Goal: Task Accomplishment & Management: Use online tool/utility

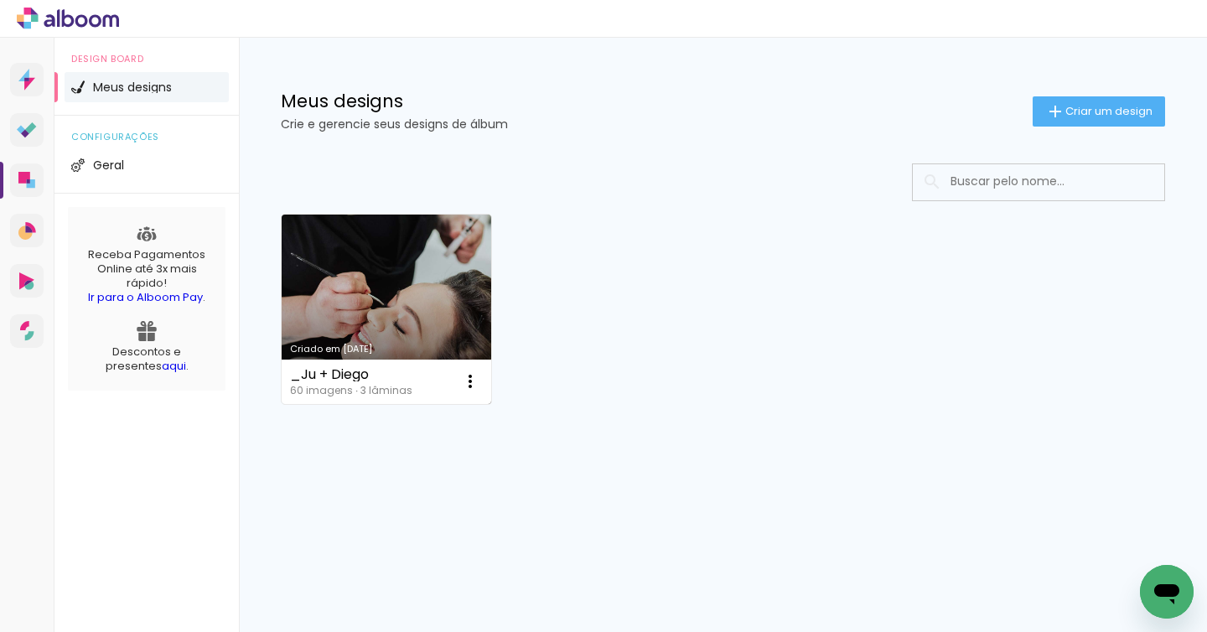
click at [370, 267] on link "Criado em [DATE]" at bounding box center [386, 308] width 209 height 189
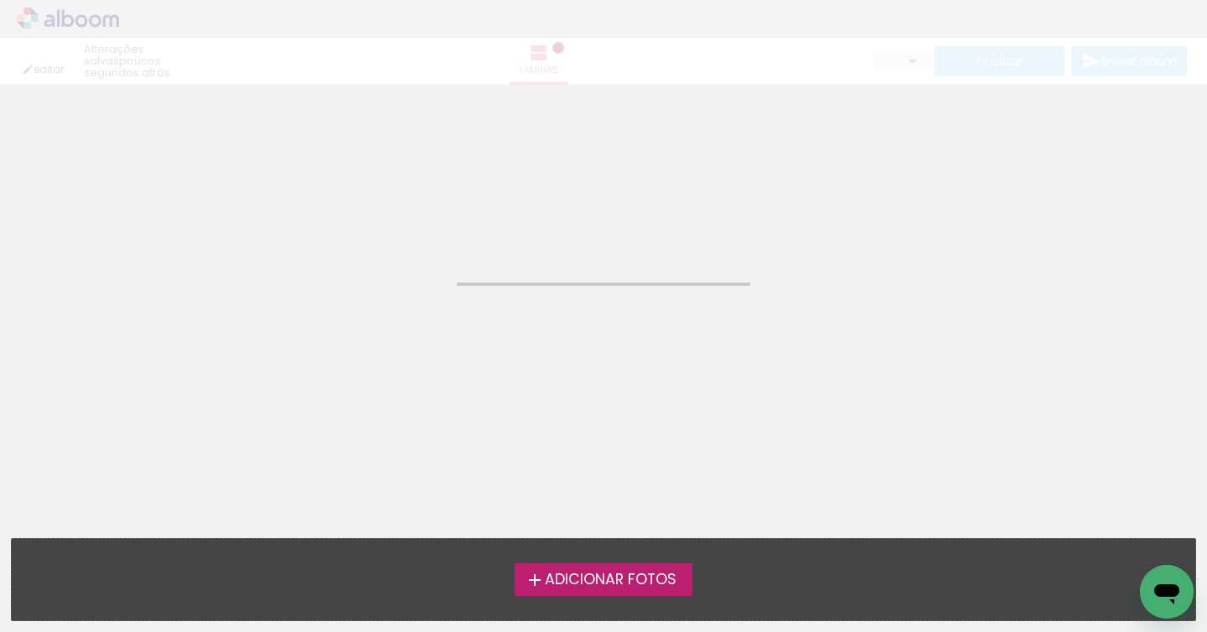
click at [370, 267] on neon-animated-pages "Confirmar Cancelar" at bounding box center [603, 358] width 1207 height 547
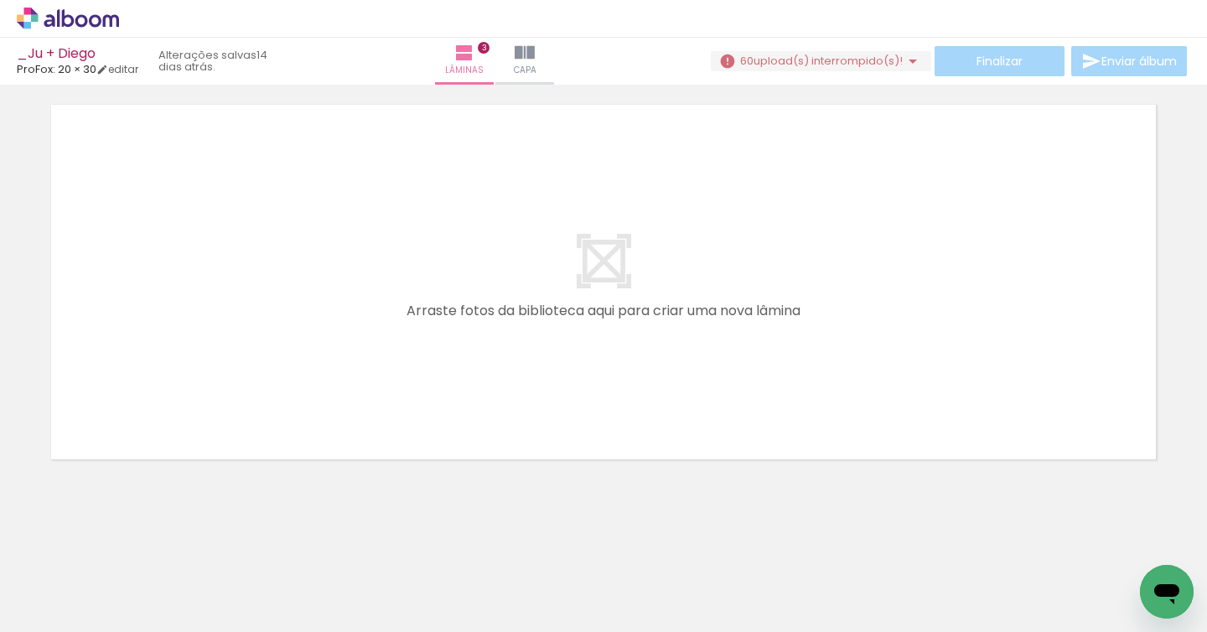
scroll to position [0, 771]
drag, startPoint x: 248, startPoint y: 573, endPoint x: 317, endPoint y: 511, distance: 92.5
click at [259, 421] on quentale-workspace at bounding box center [603, 316] width 1207 height 632
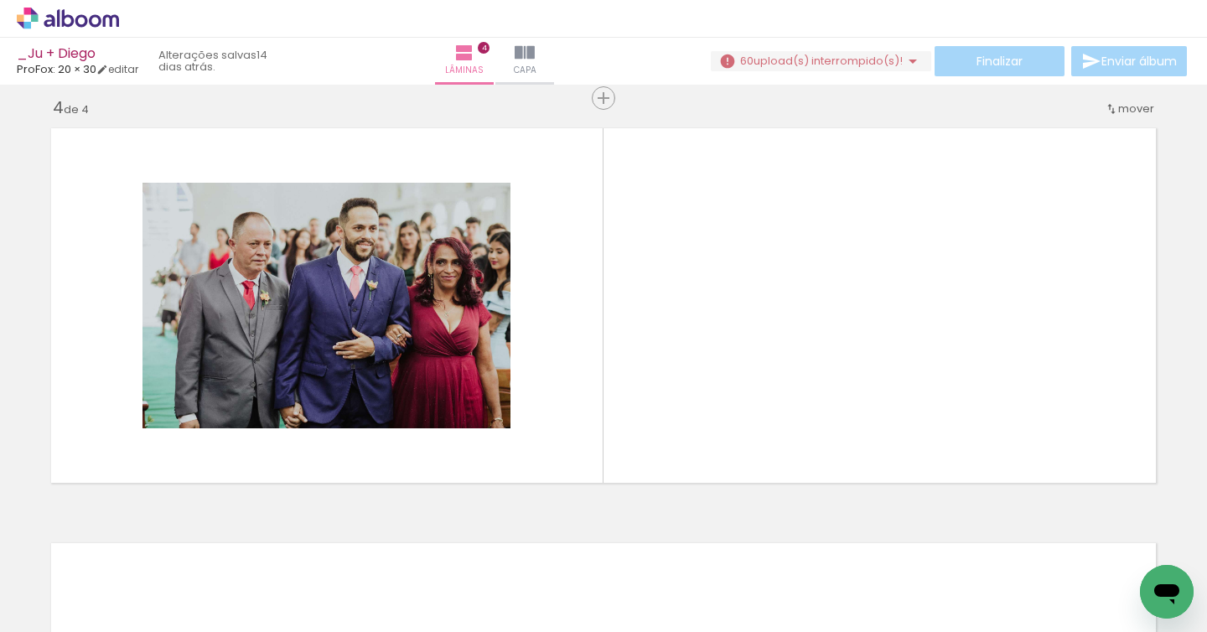
scroll to position [1258, 0]
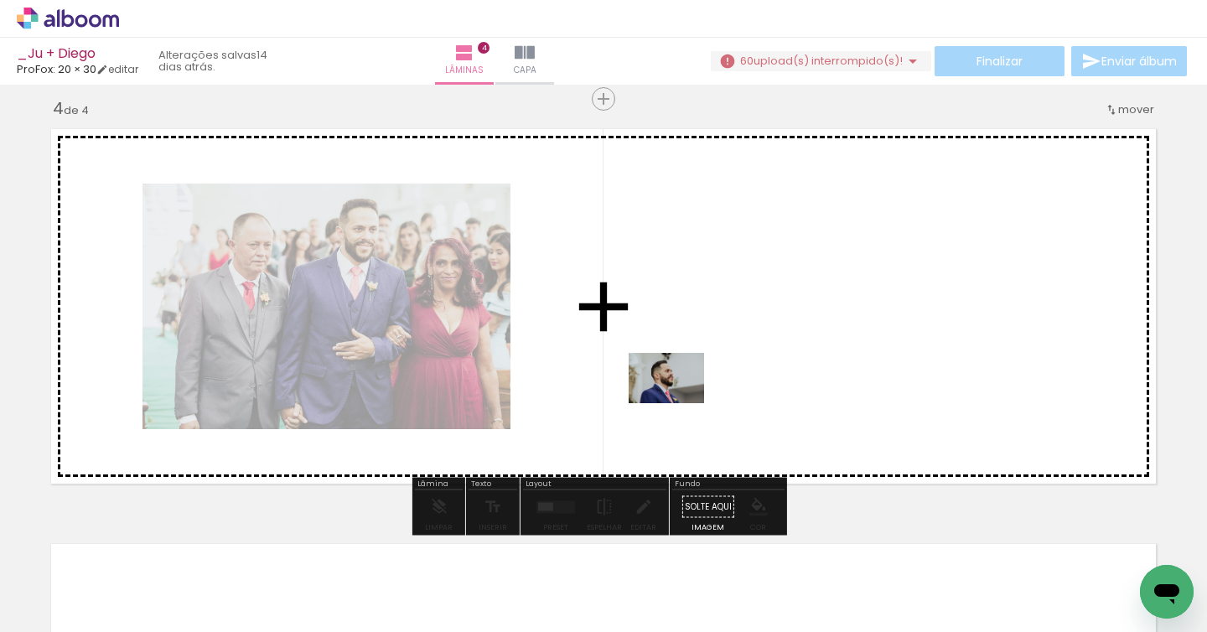
drag, startPoint x: 398, startPoint y: 550, endPoint x: 678, endPoint y: 404, distance: 315.9
click at [678, 404] on quentale-workspace at bounding box center [603, 316] width 1207 height 632
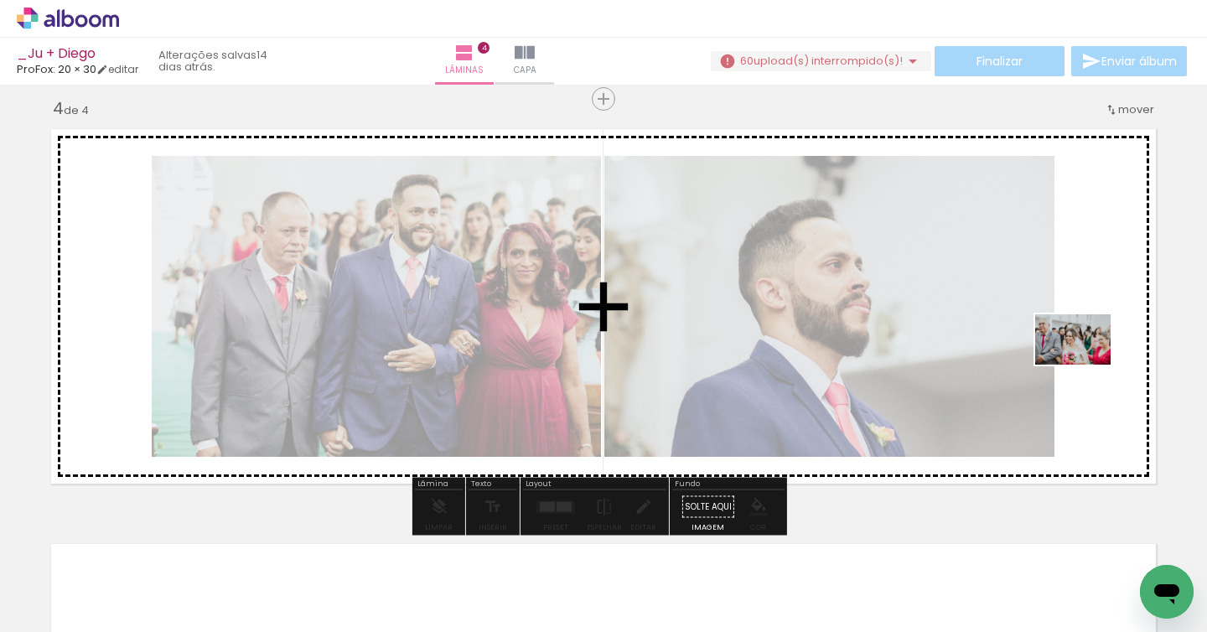
drag, startPoint x: 437, startPoint y: 576, endPoint x: 1085, endPoint y: 364, distance: 681.2
click at [1085, 364] on quentale-workspace at bounding box center [603, 316] width 1207 height 632
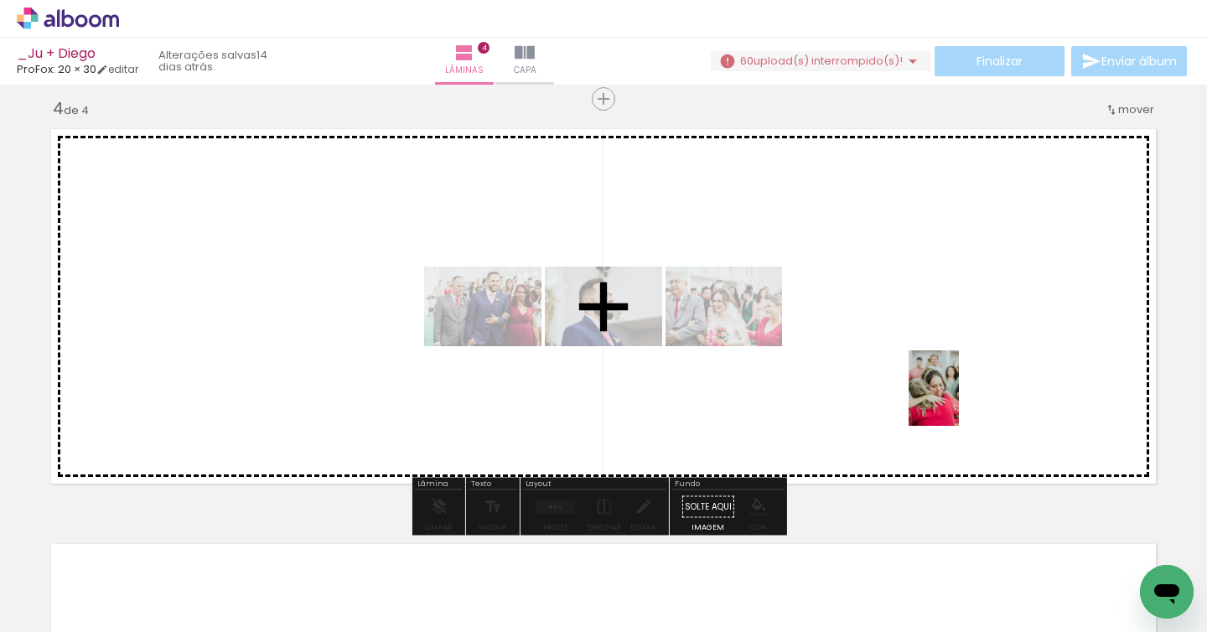
drag, startPoint x: 530, startPoint y: 582, endPoint x: 959, endPoint y: 401, distance: 465.9
click at [959, 401] on quentale-workspace at bounding box center [603, 316] width 1207 height 632
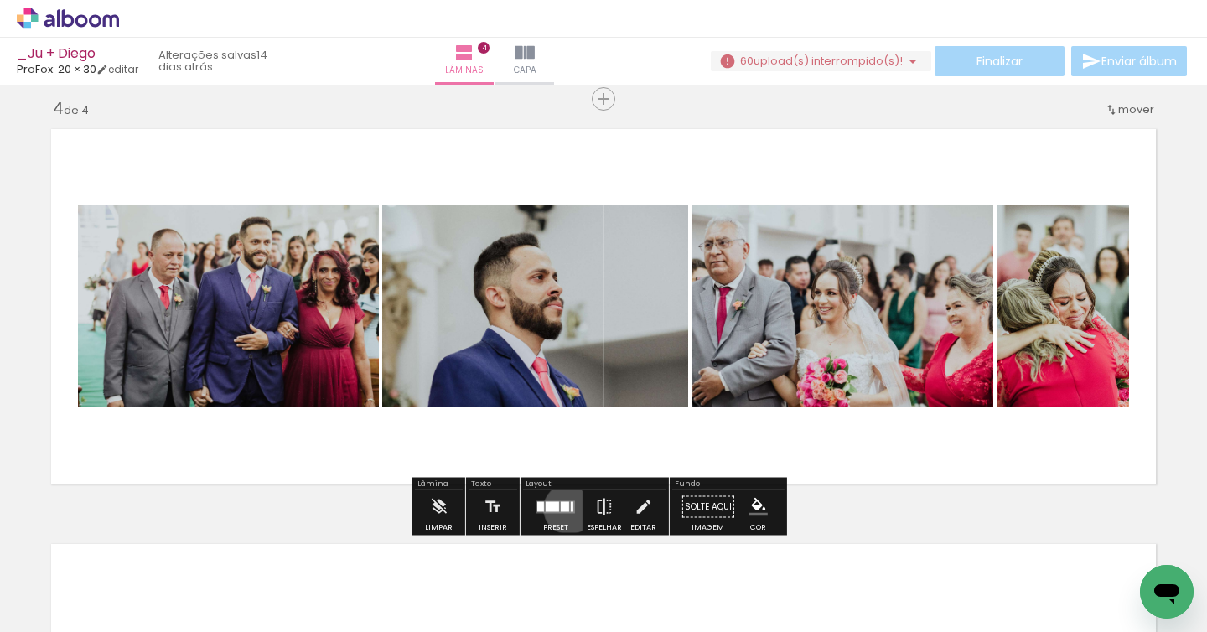
click at [565, 508] on quentale-layouter at bounding box center [555, 506] width 39 height 13
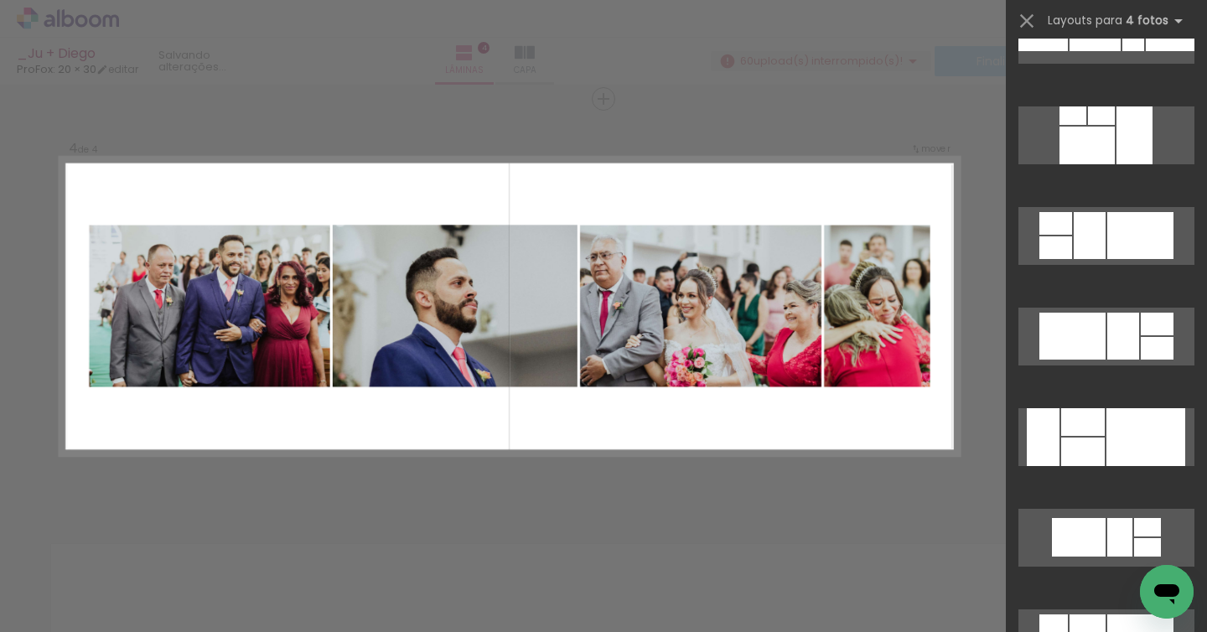
scroll to position [3673, 0]
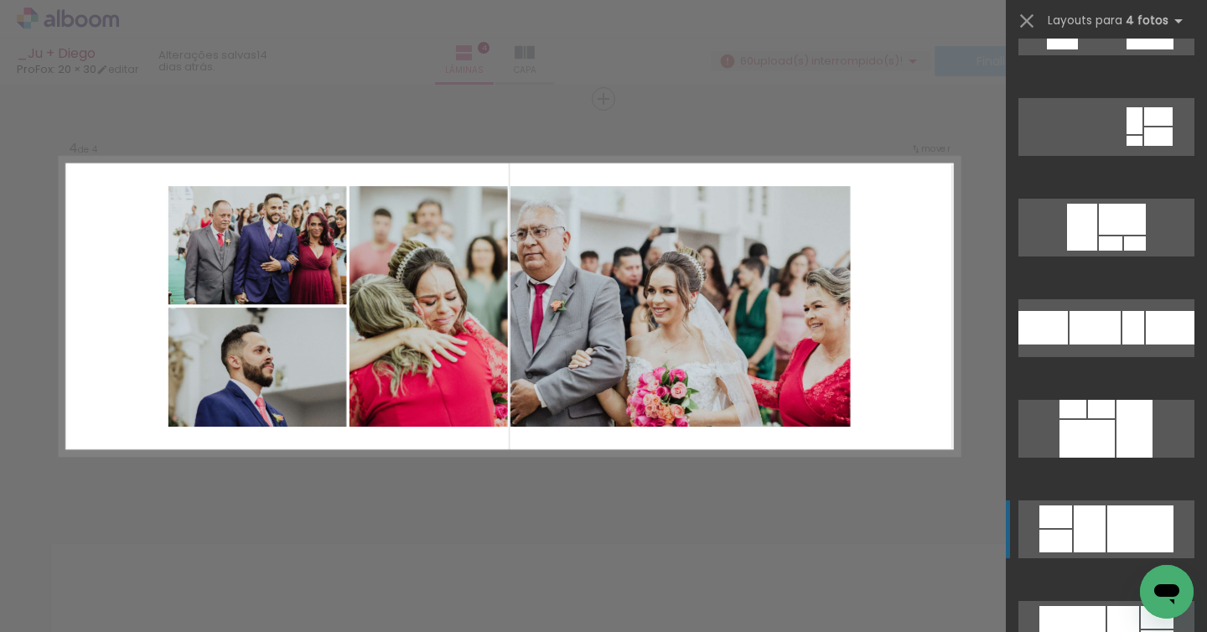
click at [1090, 520] on div at bounding box center [1089, 528] width 32 height 47
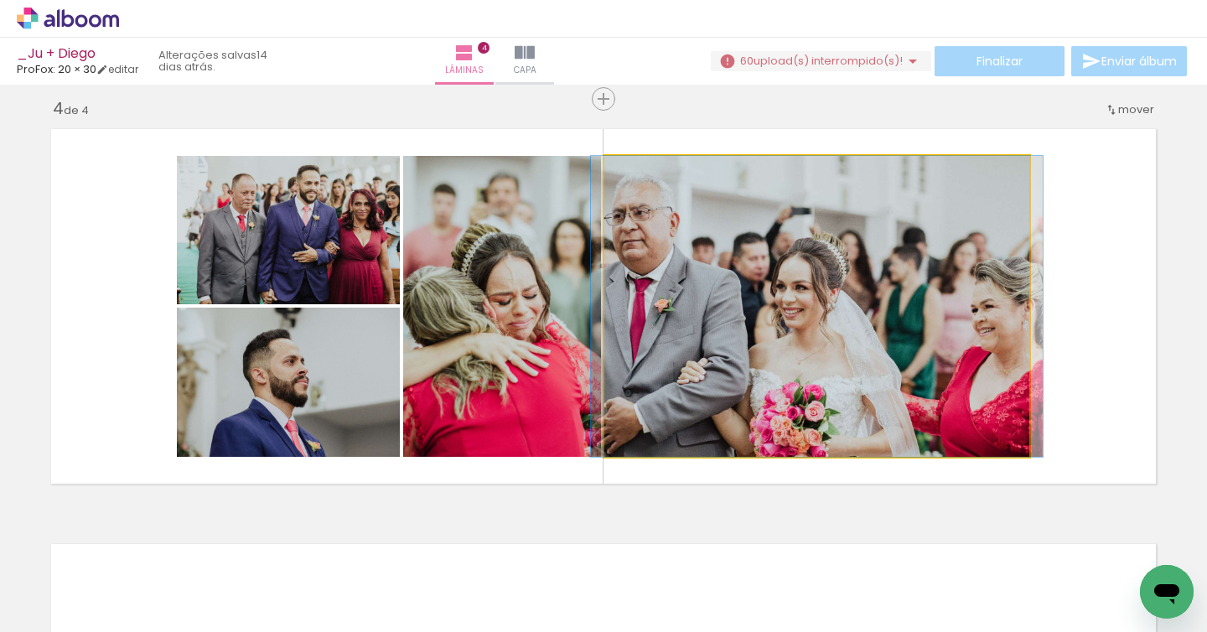
click at [713, 278] on quentale-photo at bounding box center [816, 306] width 425 height 301
click at [712, 278] on quentale-photo at bounding box center [816, 306] width 425 height 301
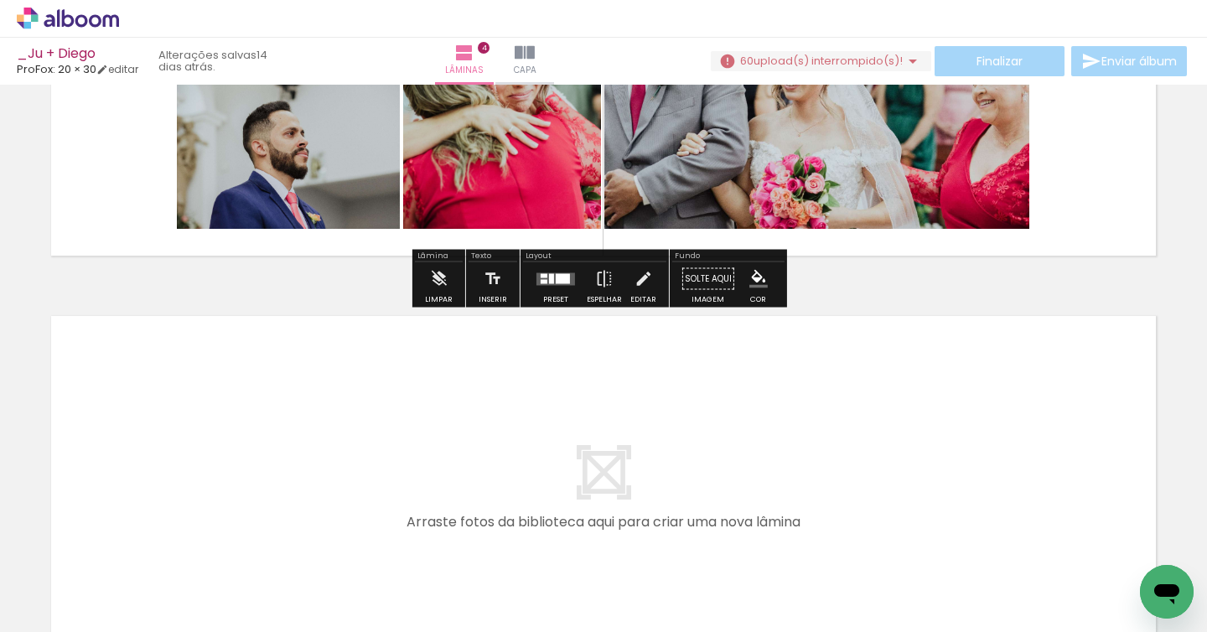
scroll to position [1697, 0]
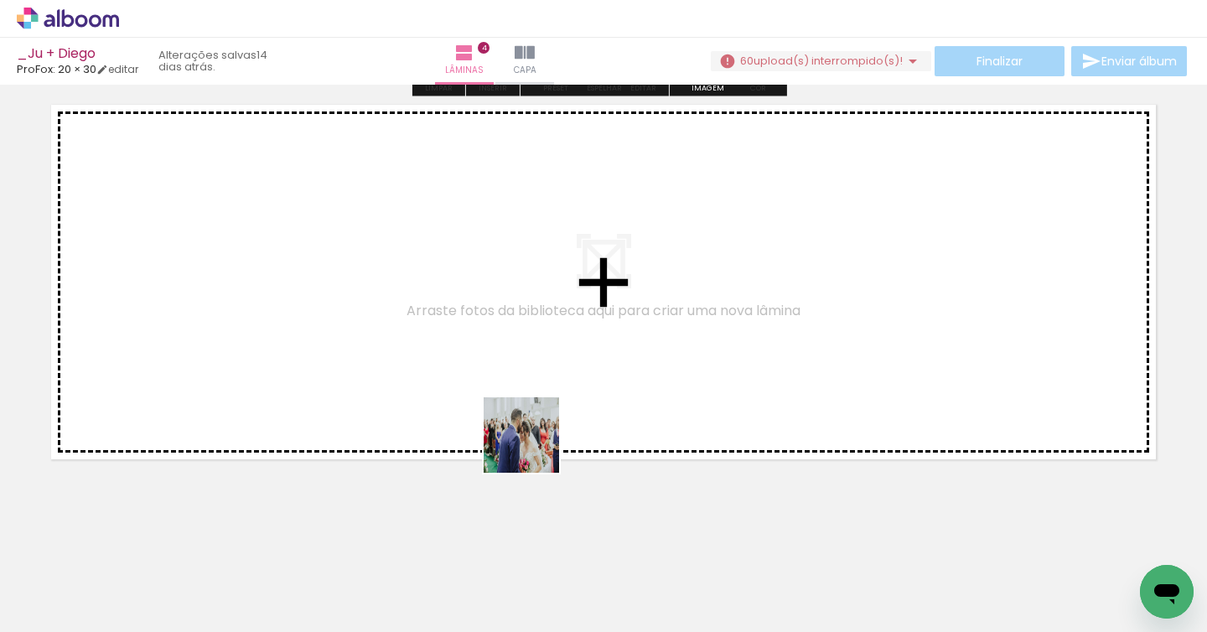
drag, startPoint x: 607, startPoint y: 558, endPoint x: 608, endPoint y: 519, distance: 38.6
click at [505, 408] on quentale-workspace at bounding box center [603, 316] width 1207 height 632
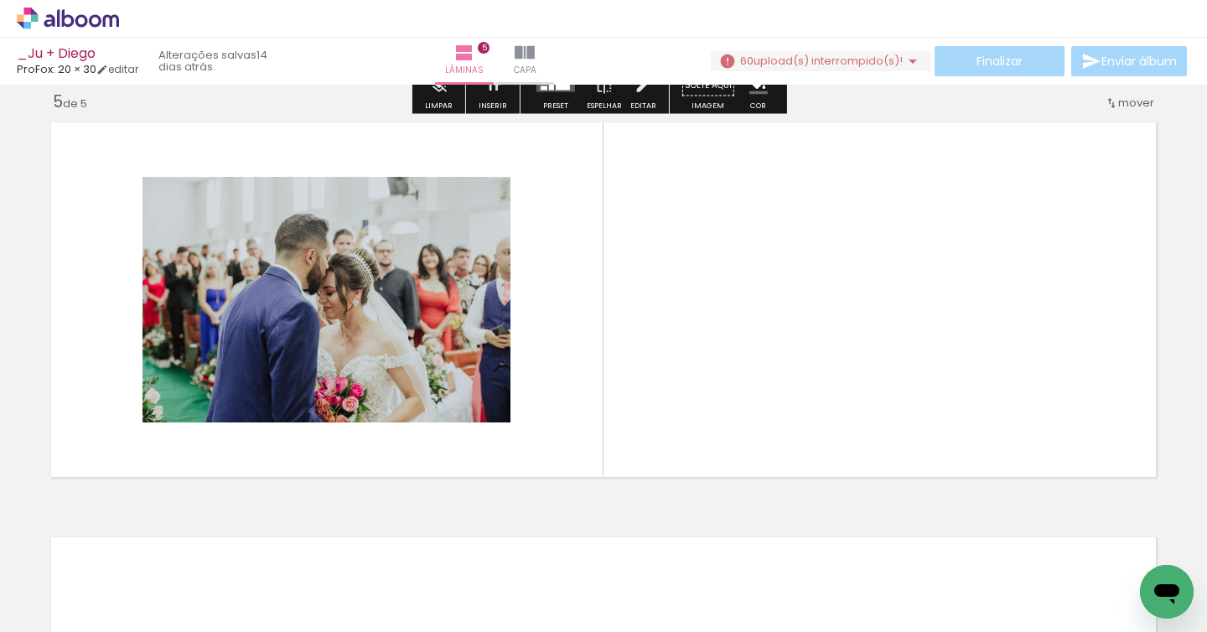
scroll to position [1672, 0]
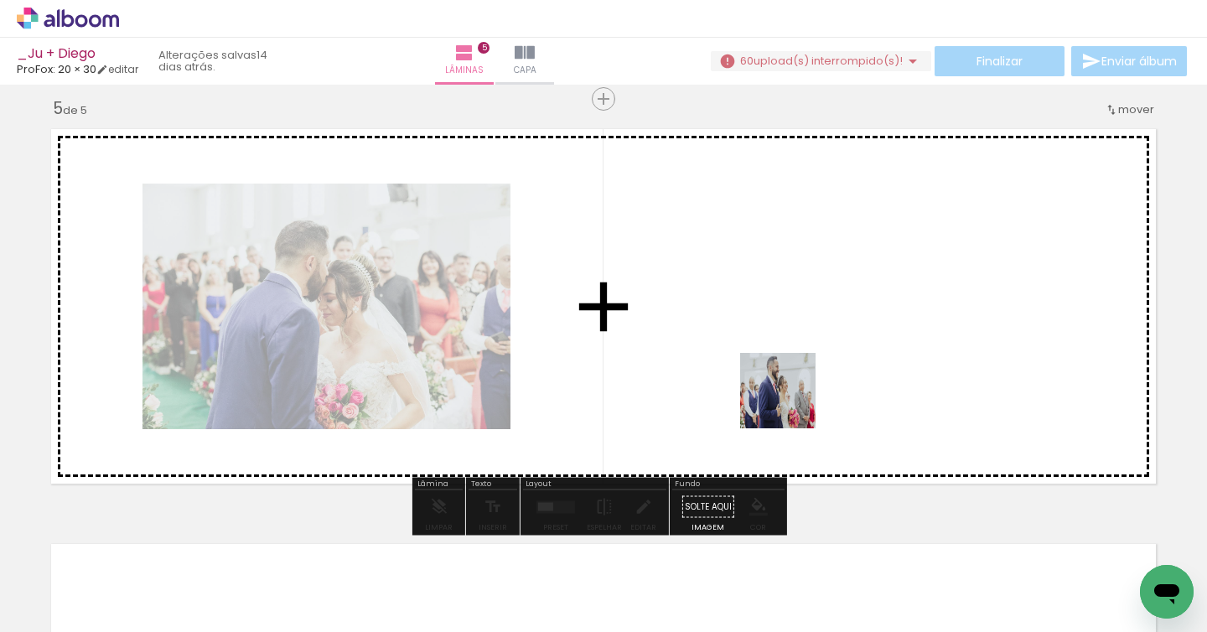
drag, startPoint x: 733, startPoint y: 575, endPoint x: 792, endPoint y: 400, distance: 184.7
click at [792, 400] on quentale-workspace at bounding box center [603, 316] width 1207 height 632
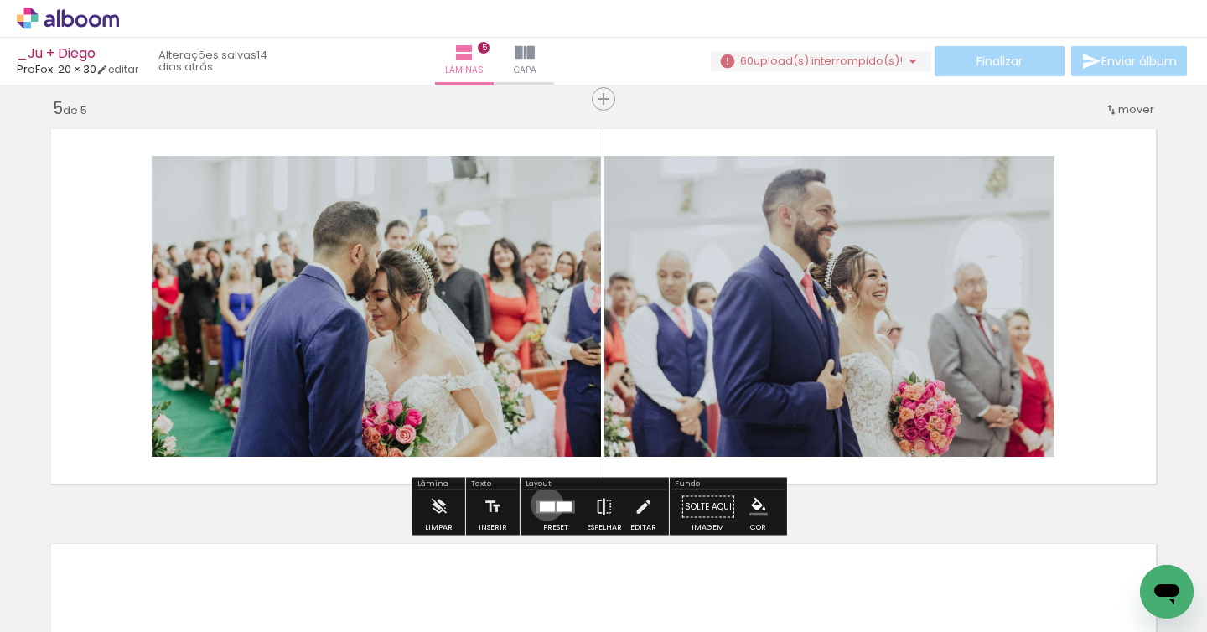
click at [543, 504] on div at bounding box center [547, 506] width 15 height 10
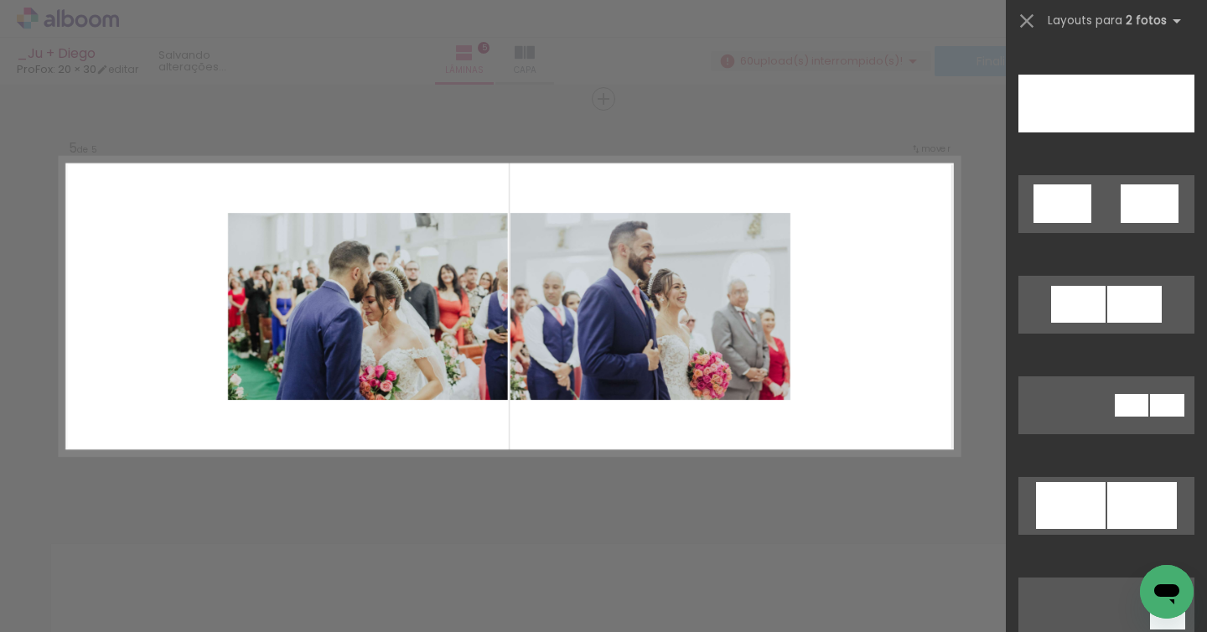
scroll to position [884, 0]
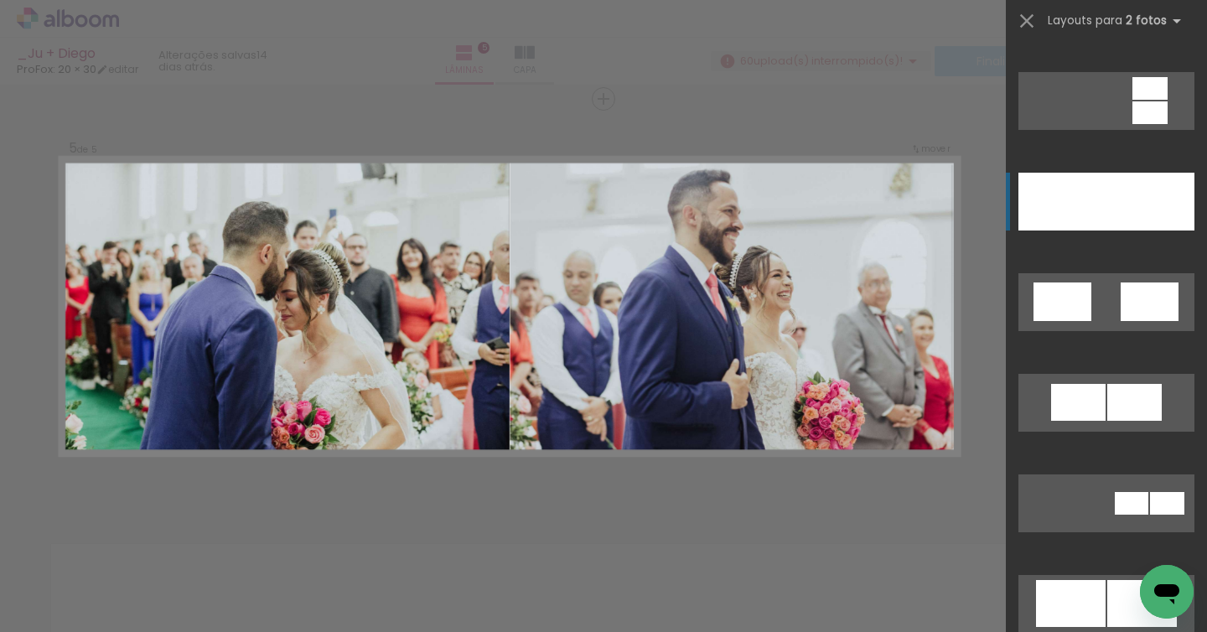
click at [1108, 191] on div at bounding box center [1150, 202] width 88 height 58
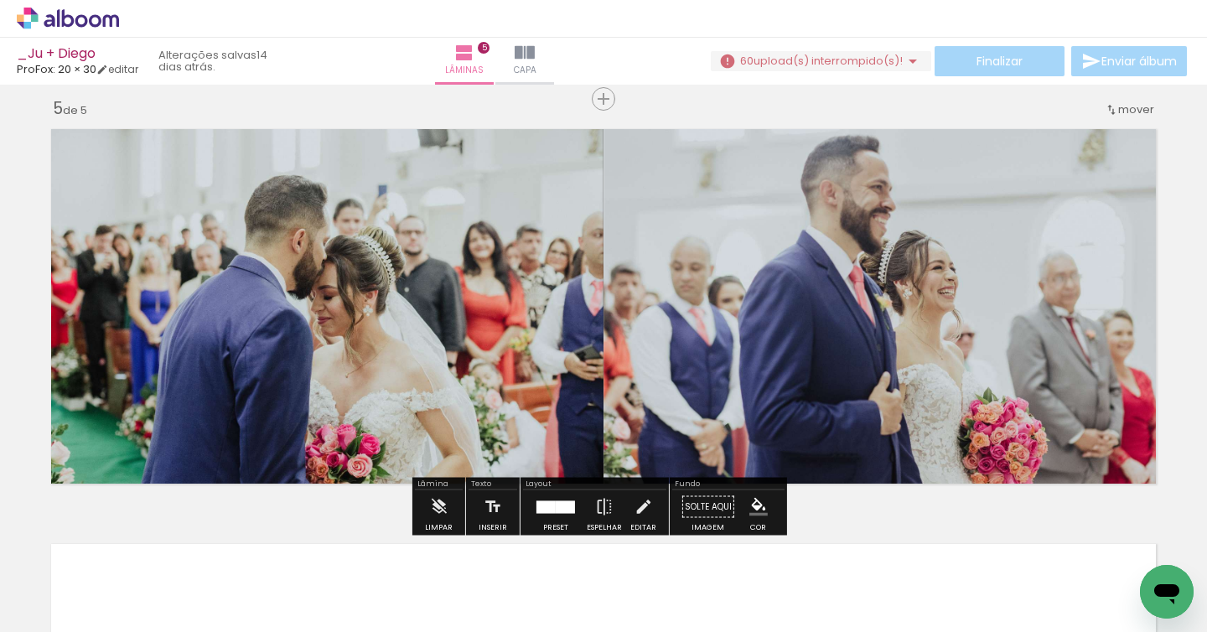
click at [900, 27] on div "› Editor de álbum" at bounding box center [603, 19] width 1207 height 38
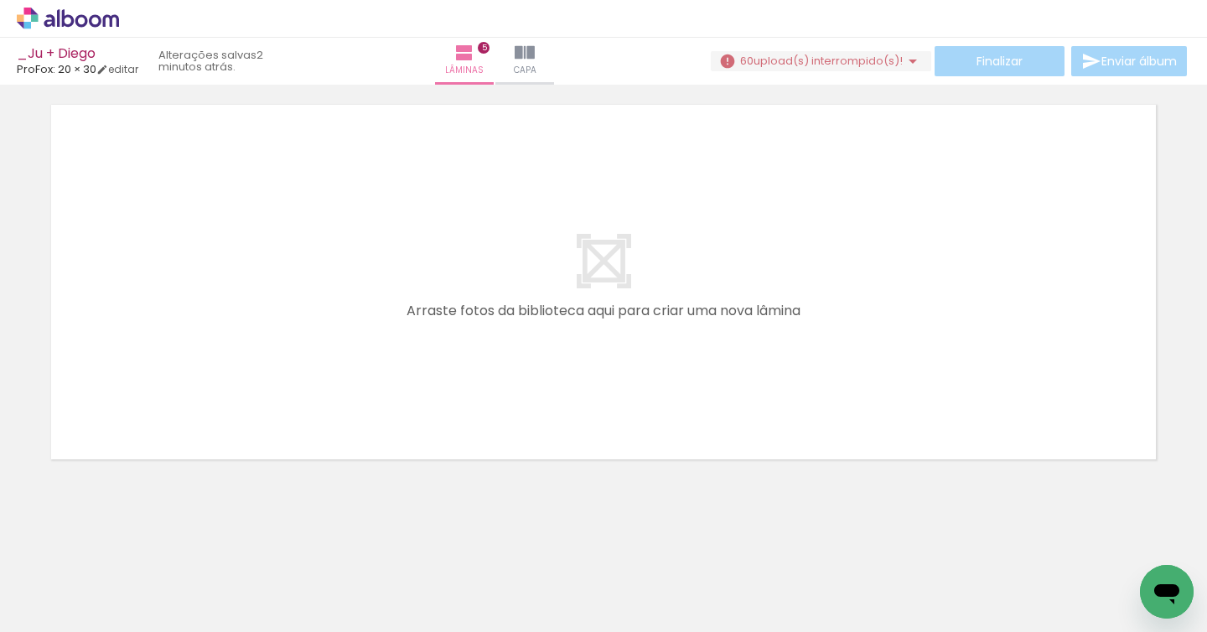
scroll to position [0, 1223]
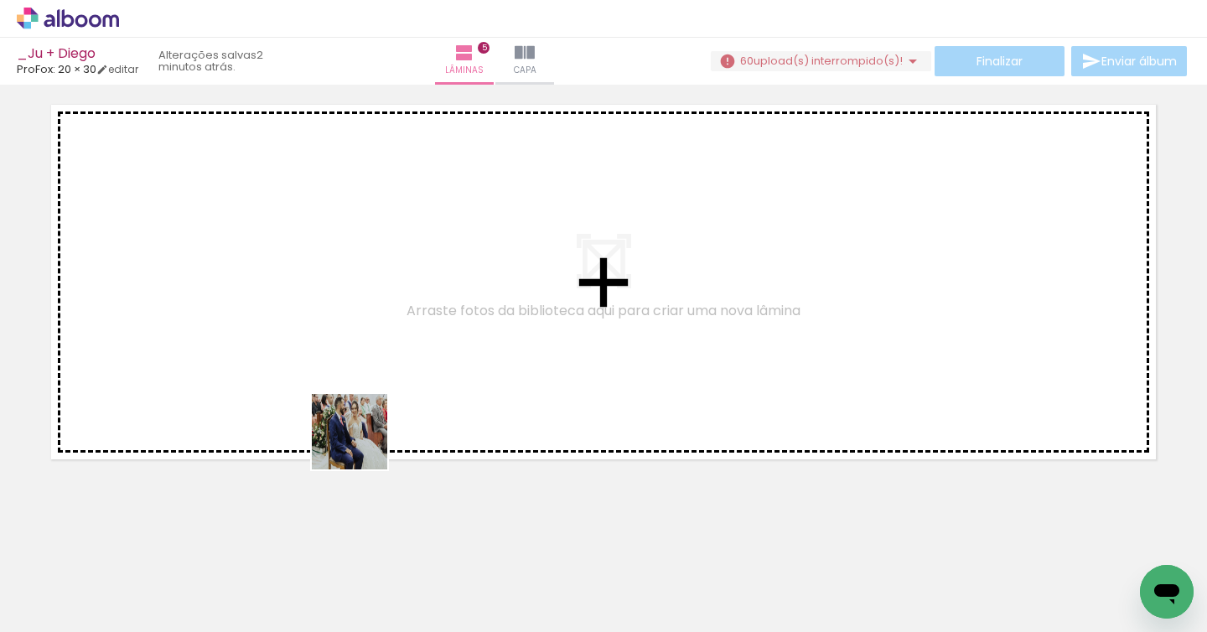
drag, startPoint x: 362, startPoint y: 566, endPoint x: 387, endPoint y: 503, distance: 67.7
click at [363, 416] on quentale-workspace at bounding box center [603, 316] width 1207 height 632
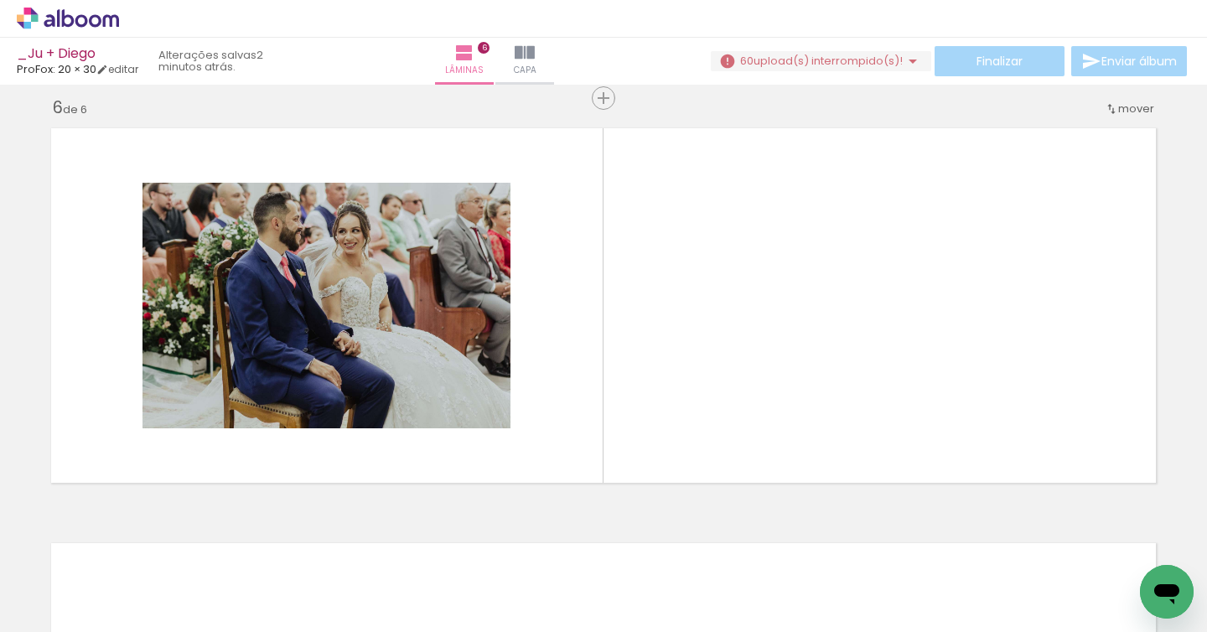
scroll to position [2087, 0]
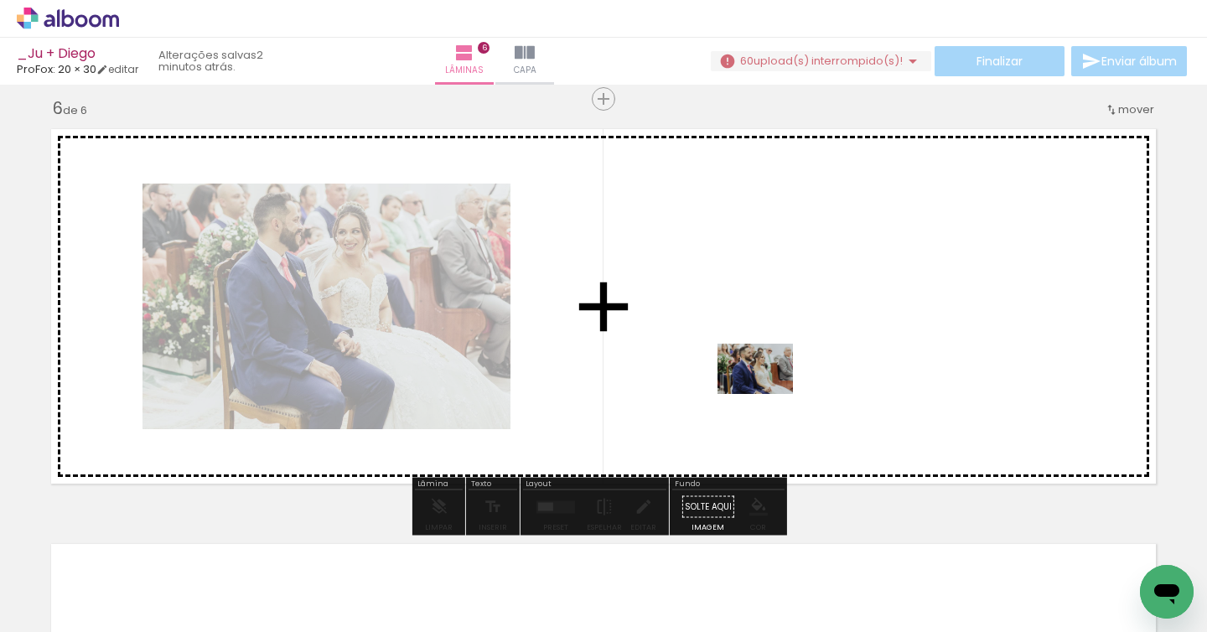
drag, startPoint x: 475, startPoint y: 568, endPoint x: 771, endPoint y: 390, distance: 345.0
click at [771, 390] on quentale-workspace at bounding box center [603, 316] width 1207 height 632
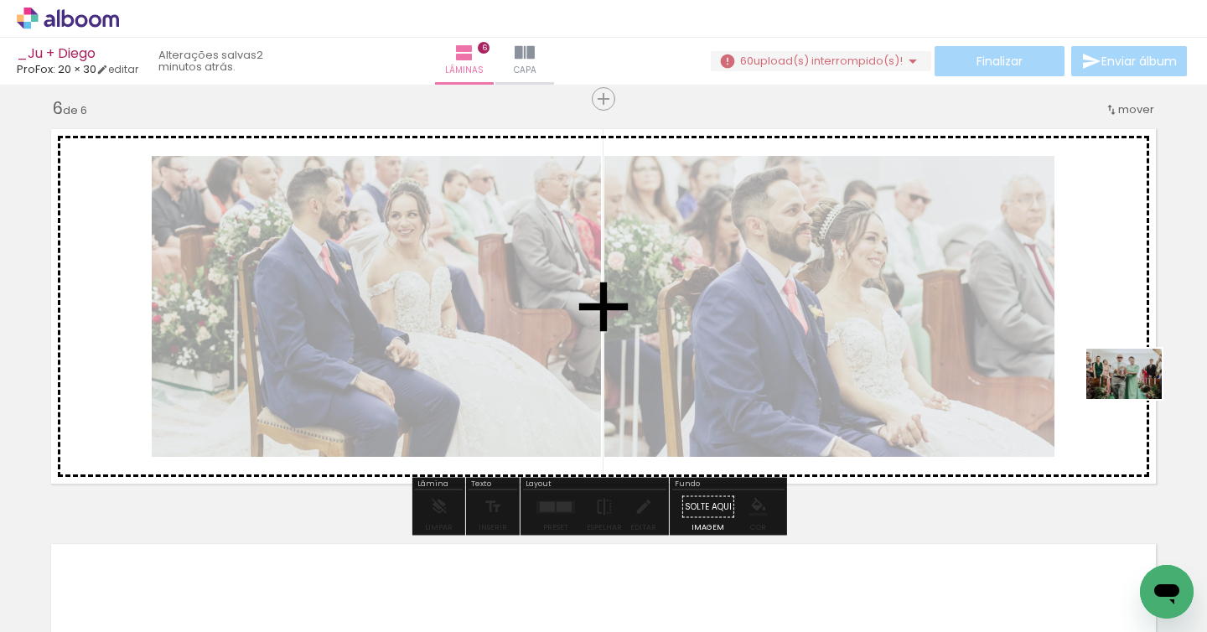
drag, startPoint x: 773, startPoint y: 535, endPoint x: 1137, endPoint y: 399, distance: 388.4
click at [1137, 399] on quentale-workspace at bounding box center [603, 316] width 1207 height 632
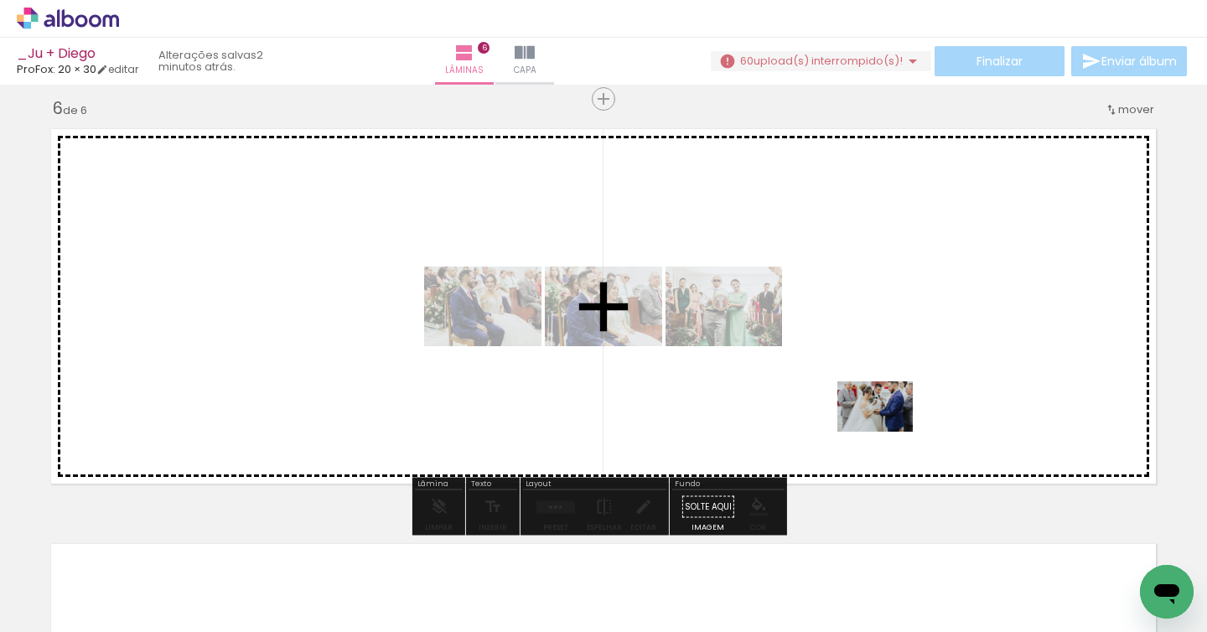
drag, startPoint x: 629, startPoint y: 593, endPoint x: 887, endPoint y: 432, distance: 304.6
click at [887, 432] on quentale-workspace at bounding box center [603, 316] width 1207 height 632
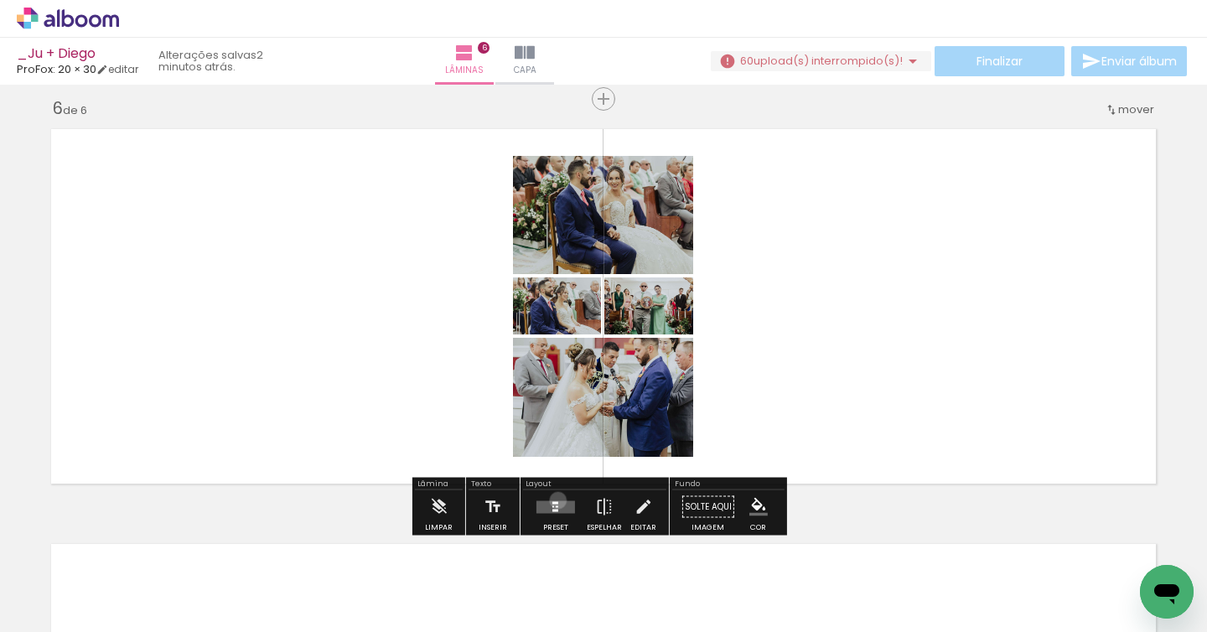
click at [554, 500] on quentale-layouter at bounding box center [555, 506] width 39 height 13
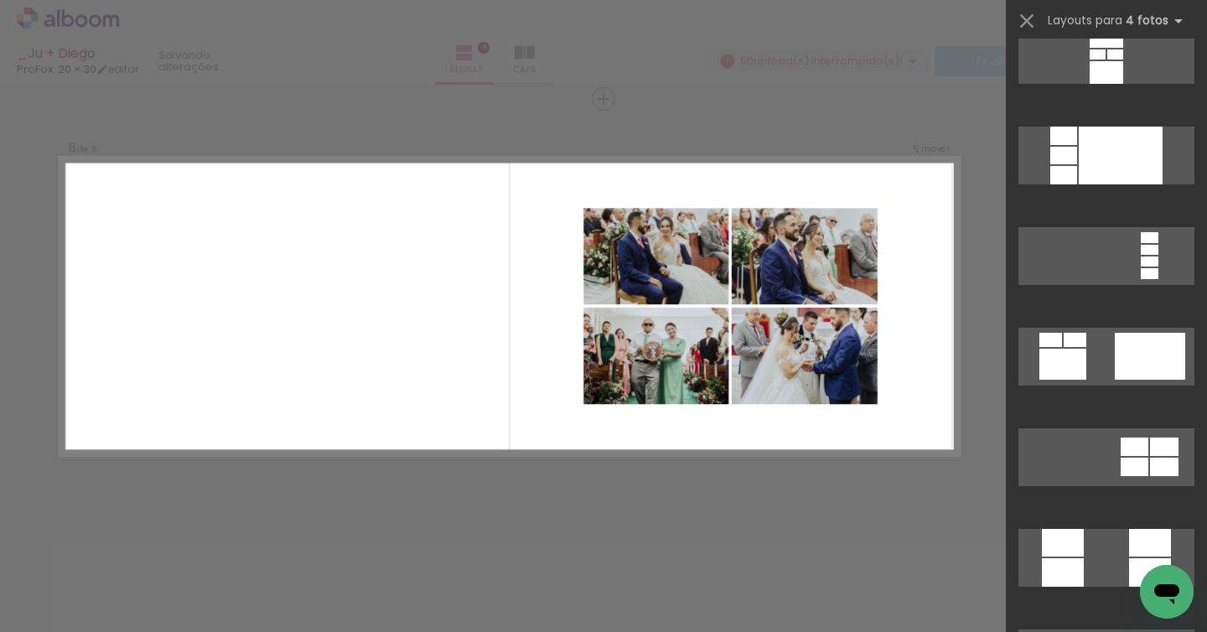
scroll to position [5548, 0]
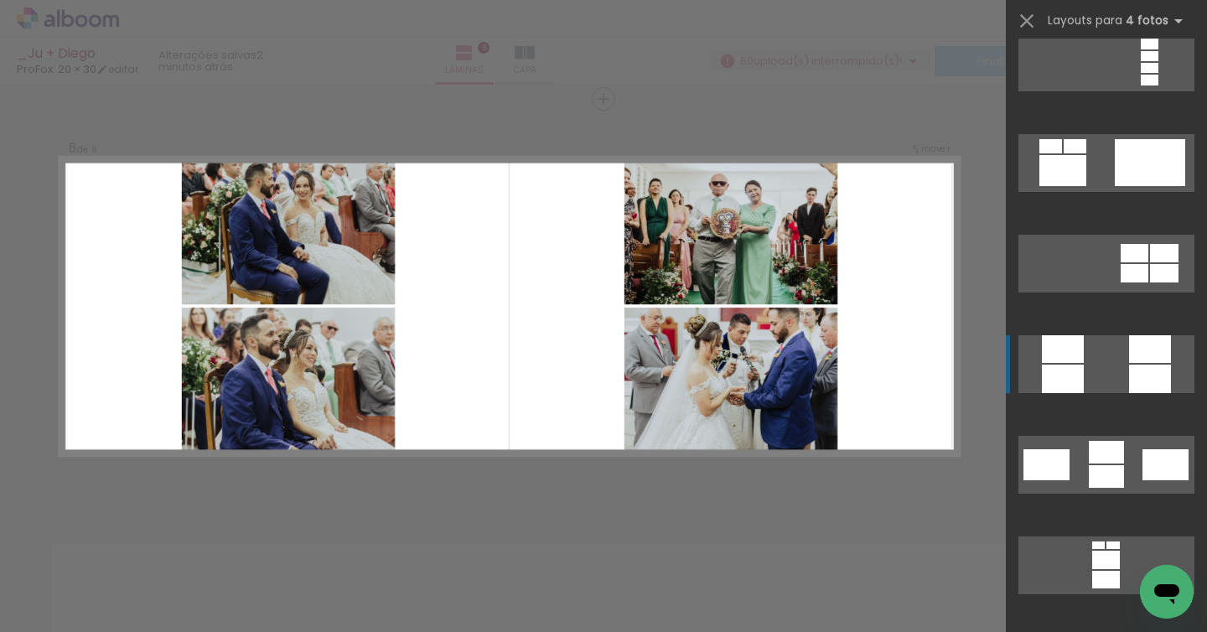
click at [1081, 352] on quentale-layouter at bounding box center [1106, 364] width 176 height 58
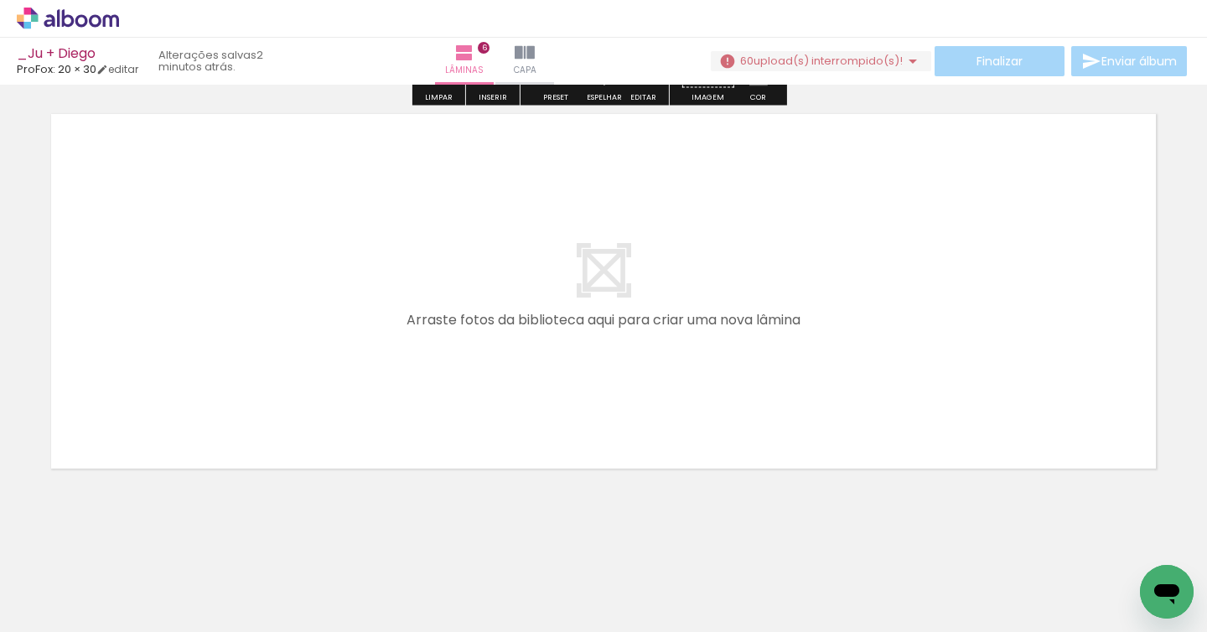
scroll to position [2526, 0]
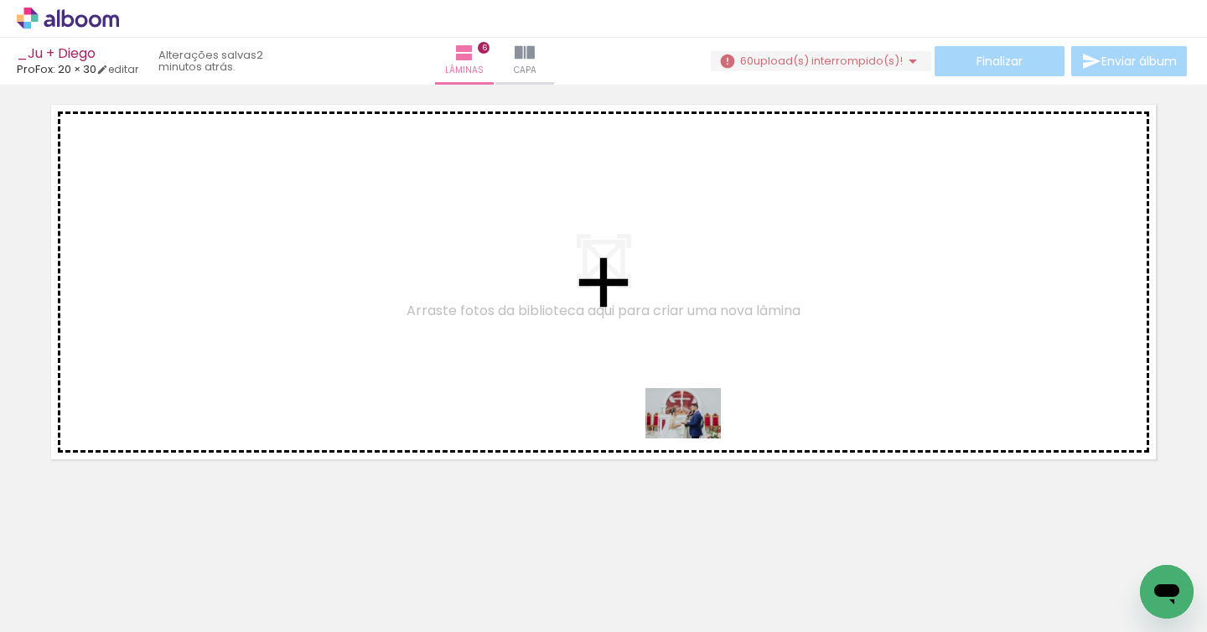
drag, startPoint x: 723, startPoint y: 547, endPoint x: 695, endPoint y: 438, distance: 112.4
click at [695, 438] on quentale-workspace at bounding box center [603, 316] width 1207 height 632
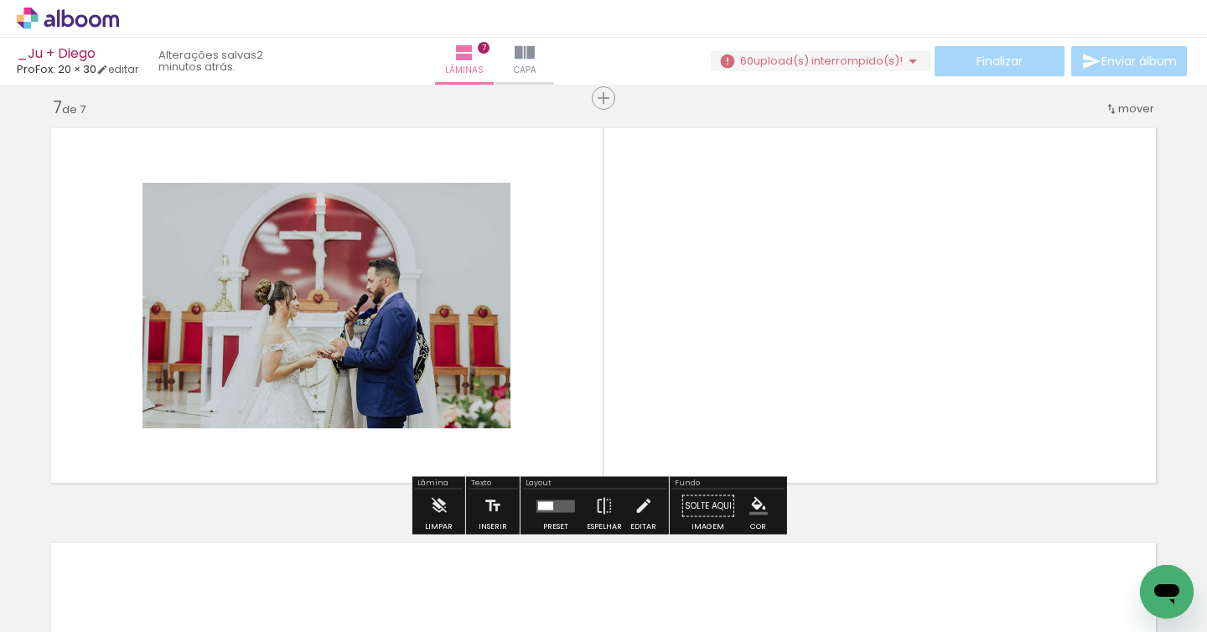
scroll to position [2502, 0]
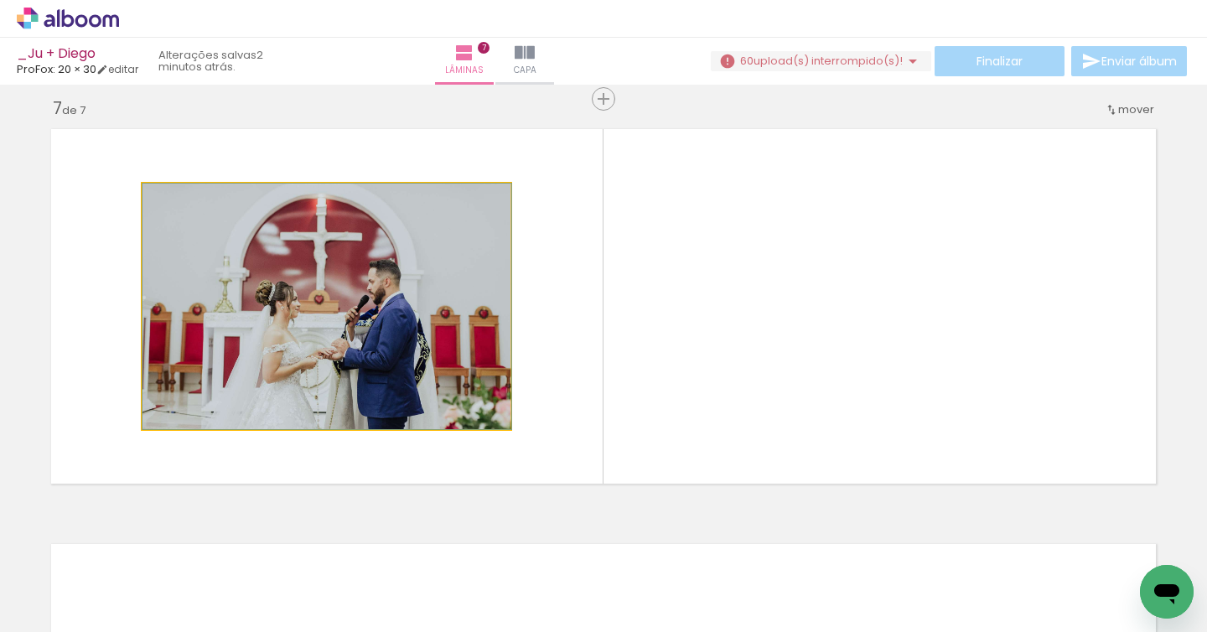
drag, startPoint x: 385, startPoint y: 323, endPoint x: 439, endPoint y: 336, distance: 55.1
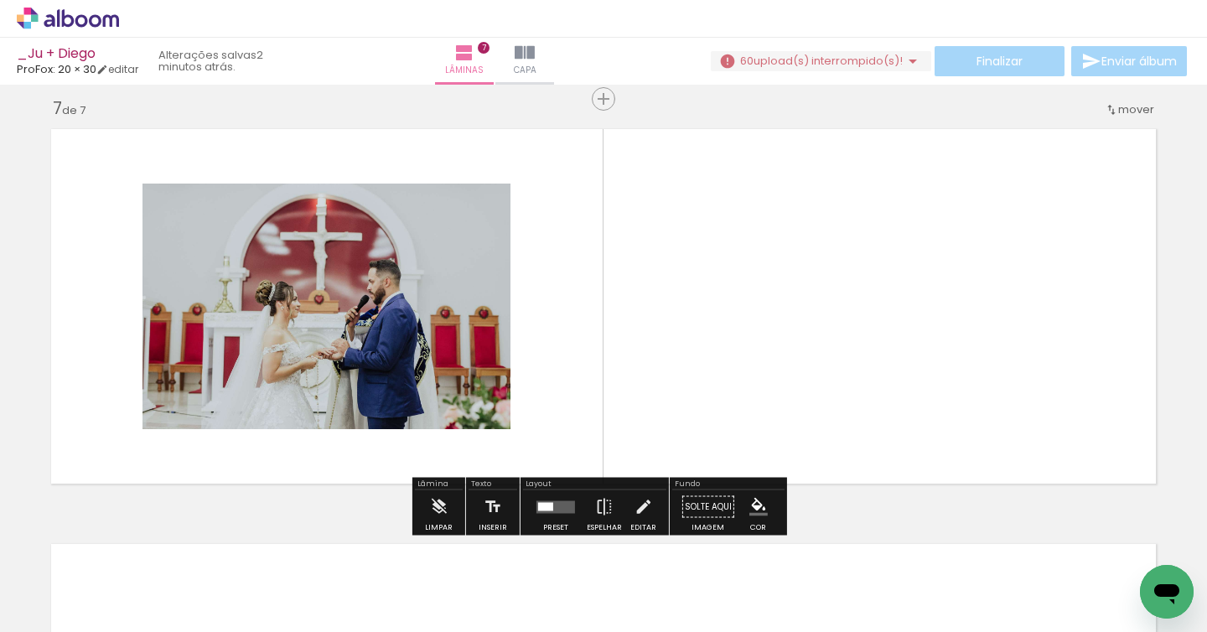
click at [558, 511] on quentale-layouter at bounding box center [555, 506] width 39 height 13
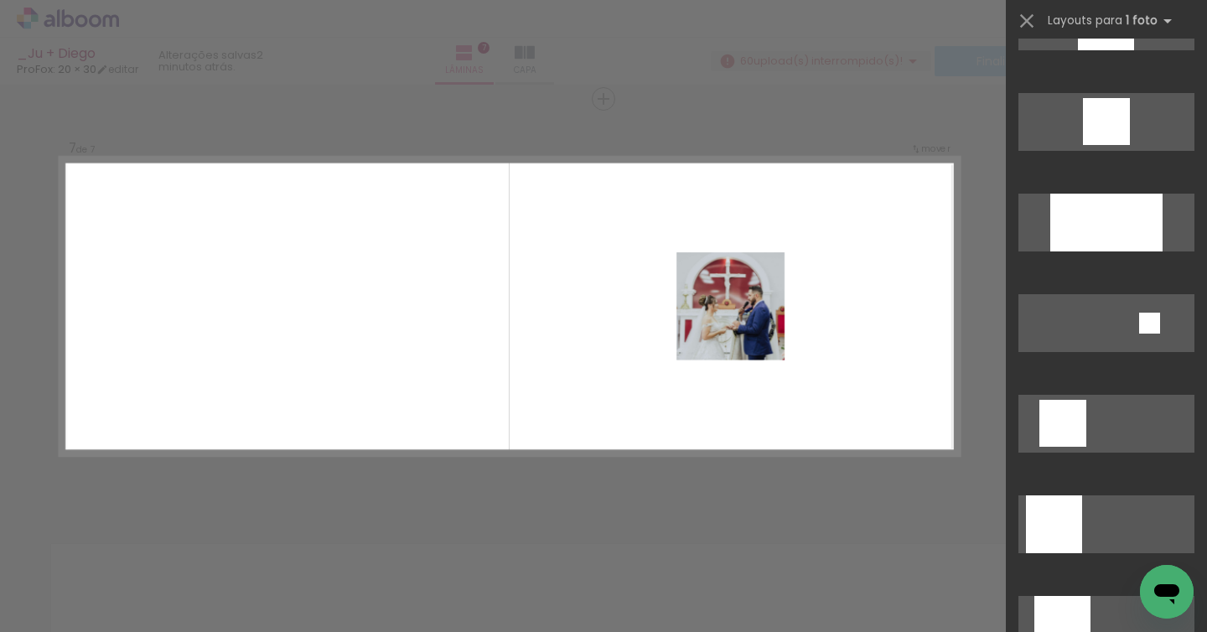
scroll to position [1568, 0]
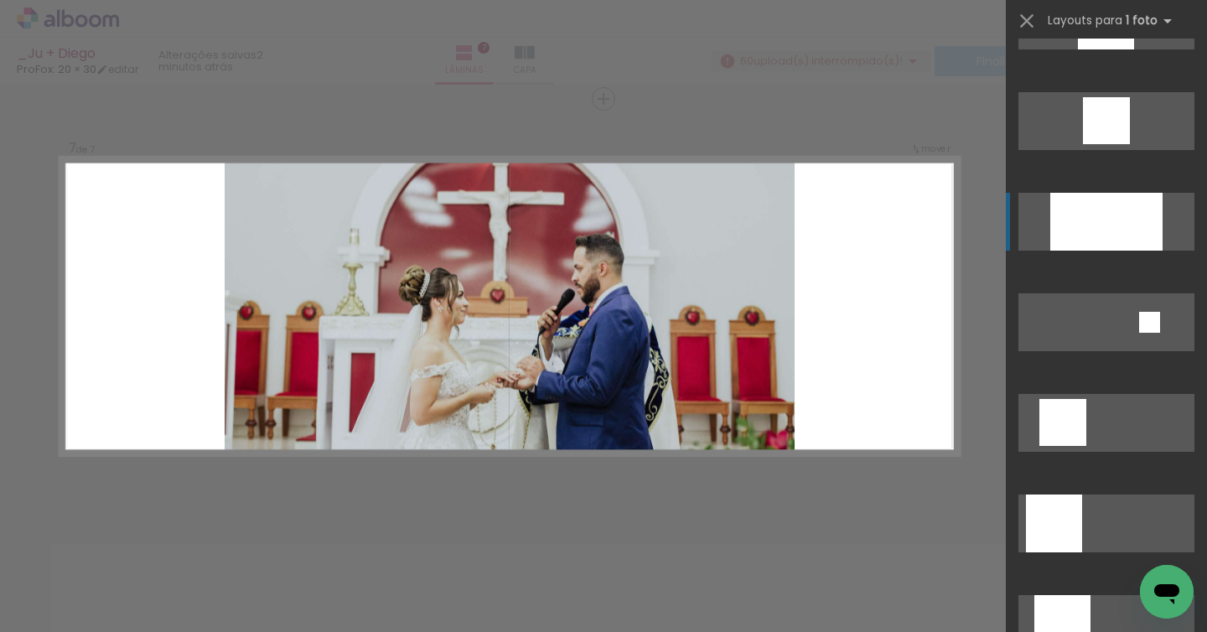
click at [1103, 208] on div at bounding box center [1106, 222] width 112 height 58
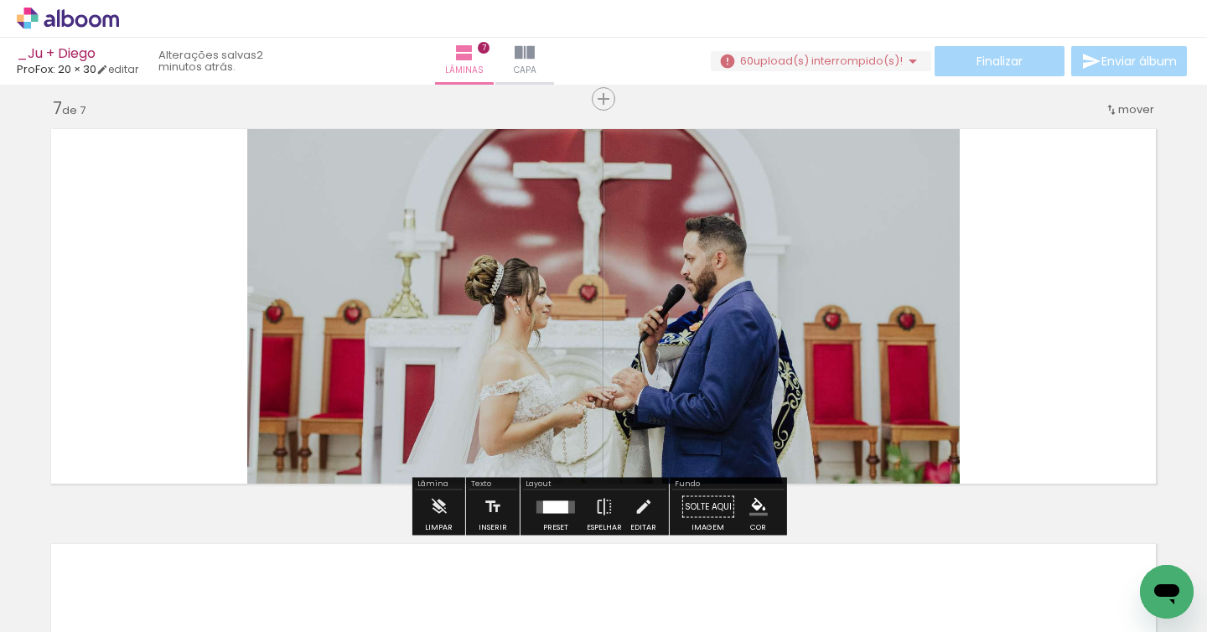
click at [720, 235] on quentale-photo at bounding box center [603, 306] width 712 height 373
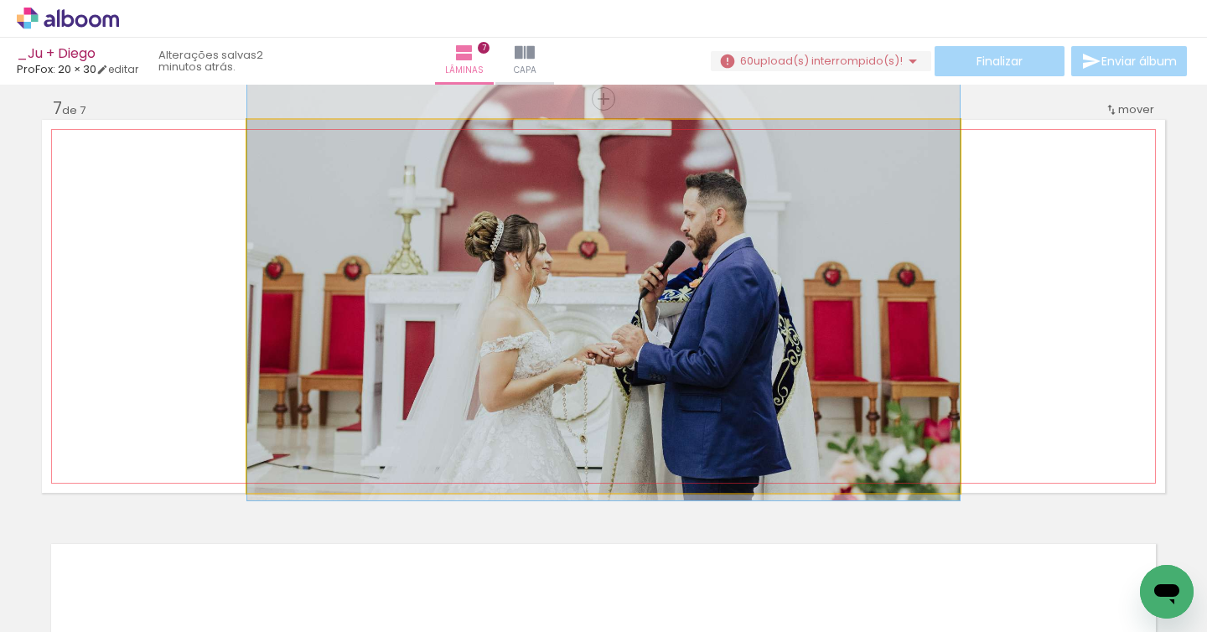
drag, startPoint x: 711, startPoint y: 253, endPoint x: 721, endPoint y: 210, distance: 43.9
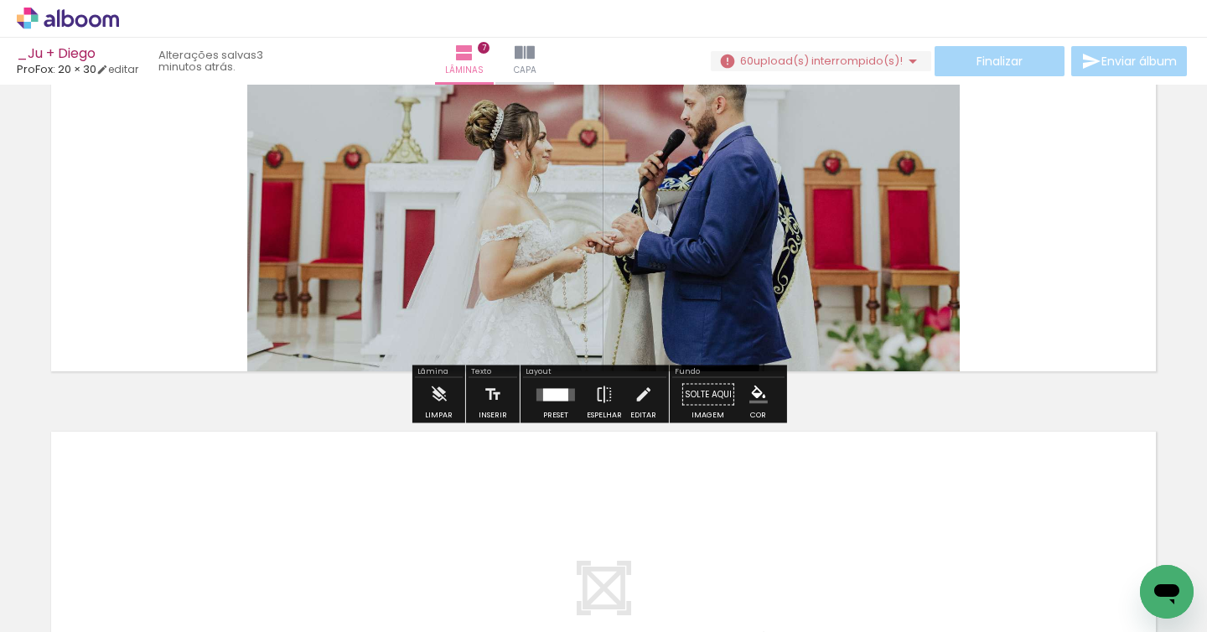
scroll to position [2941, 0]
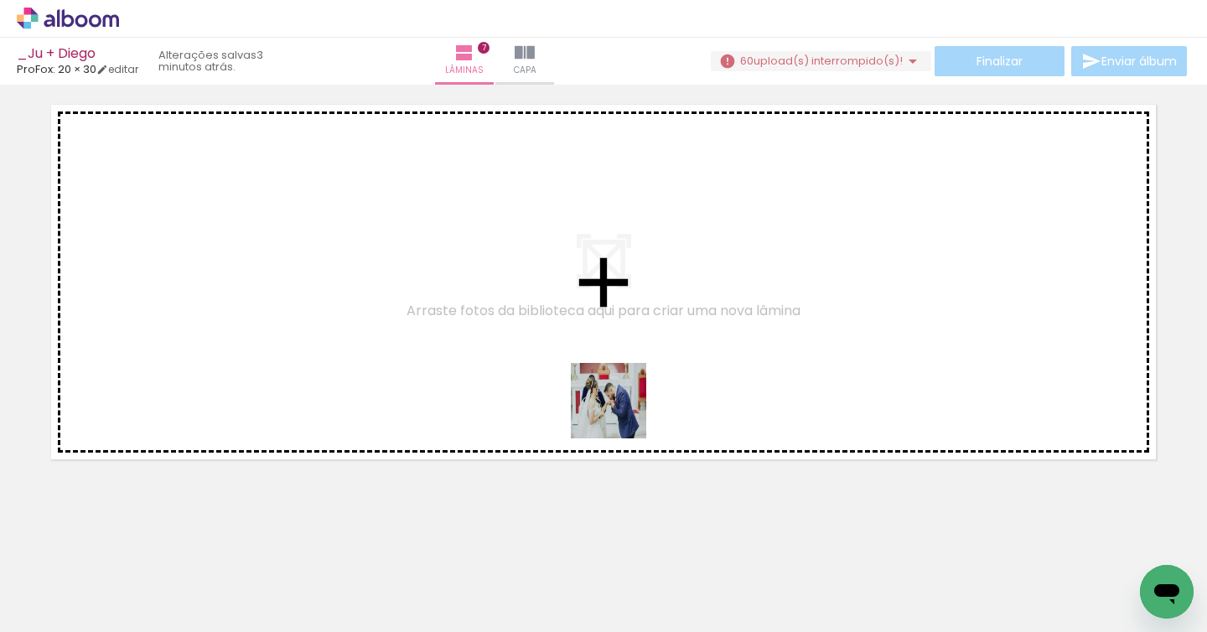
drag, startPoint x: 830, startPoint y: 595, endPoint x: 867, endPoint y: 533, distance: 72.6
click at [622, 414] on quentale-workspace at bounding box center [603, 316] width 1207 height 632
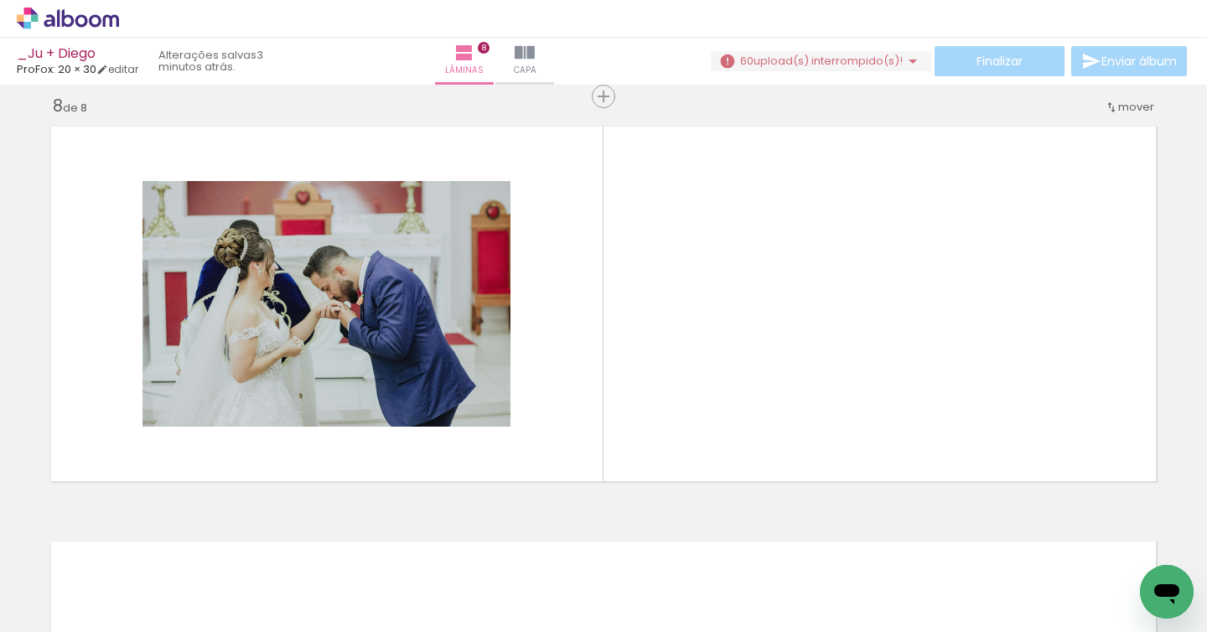
scroll to position [2917, 0]
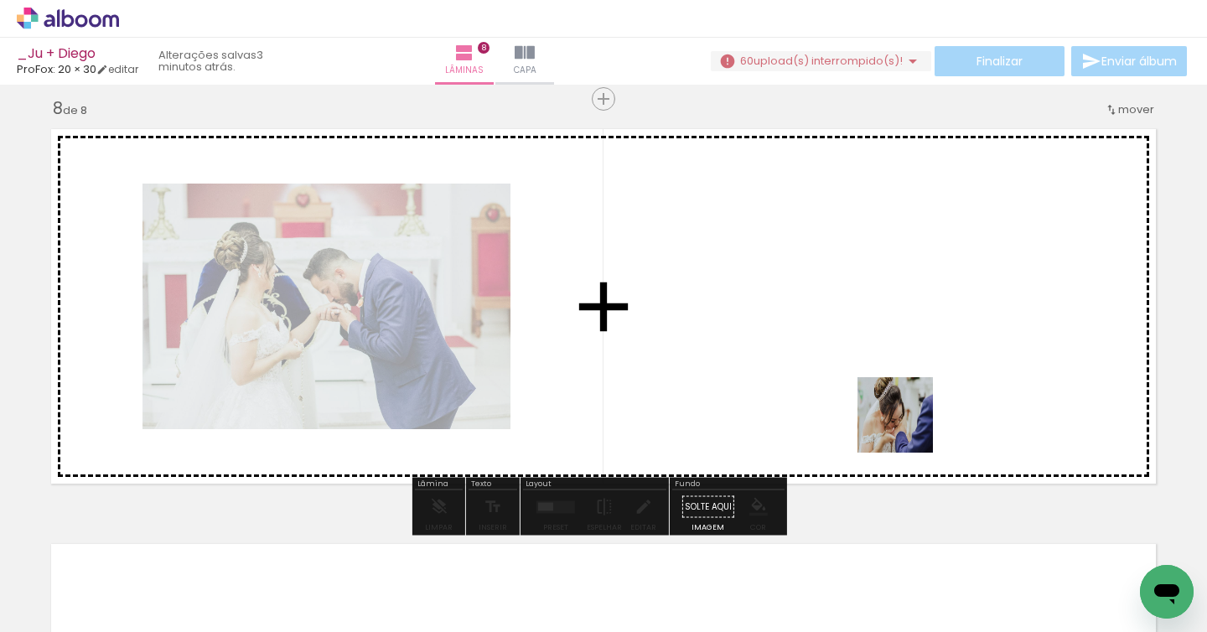
drag, startPoint x: 923, startPoint y: 577, endPoint x: 907, endPoint y: 419, distance: 159.1
click at [907, 419] on quentale-workspace at bounding box center [603, 316] width 1207 height 632
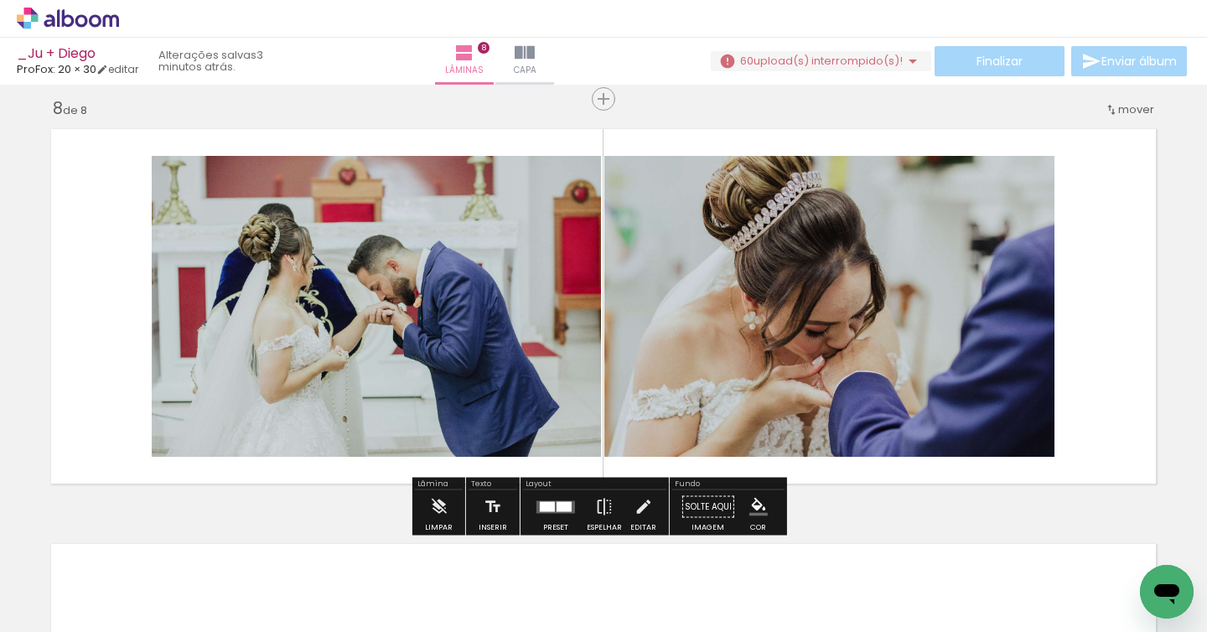
click at [554, 513] on div at bounding box center [555, 507] width 45 height 34
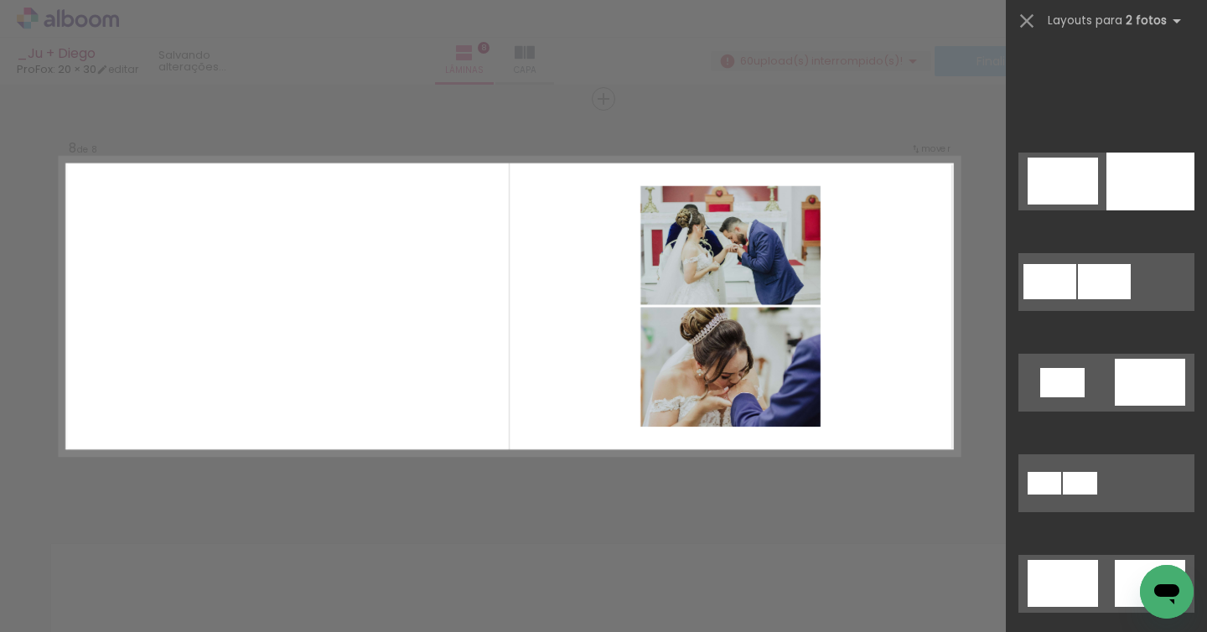
scroll to position [738, 0]
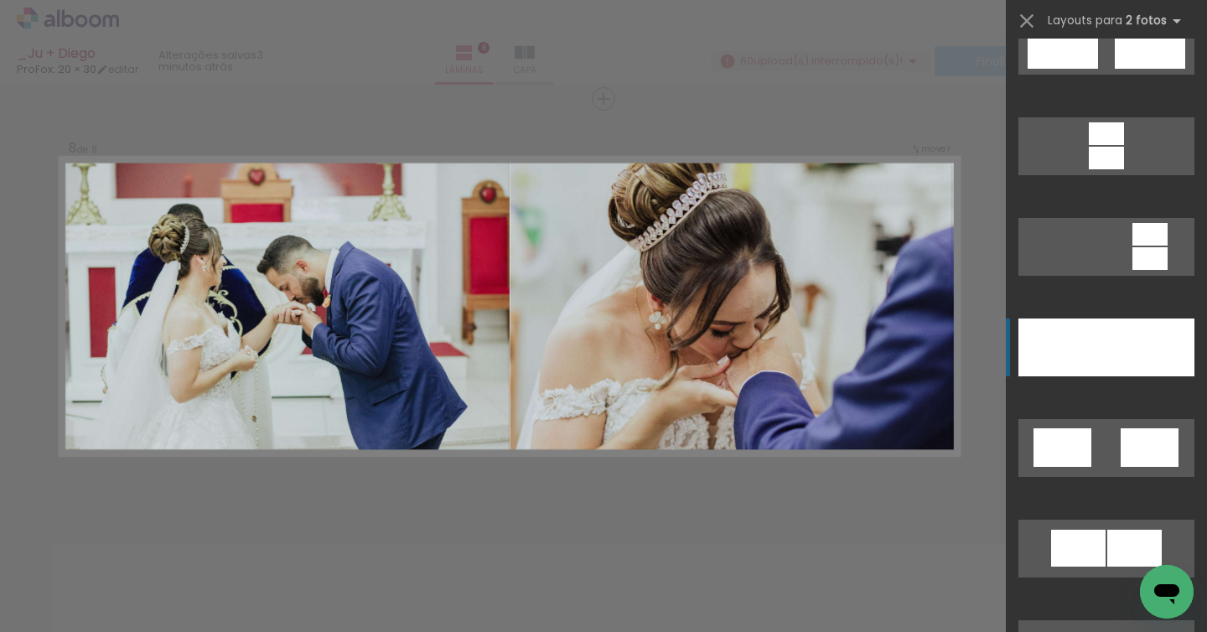
click at [1097, 363] on div at bounding box center [1062, 347] width 88 height 58
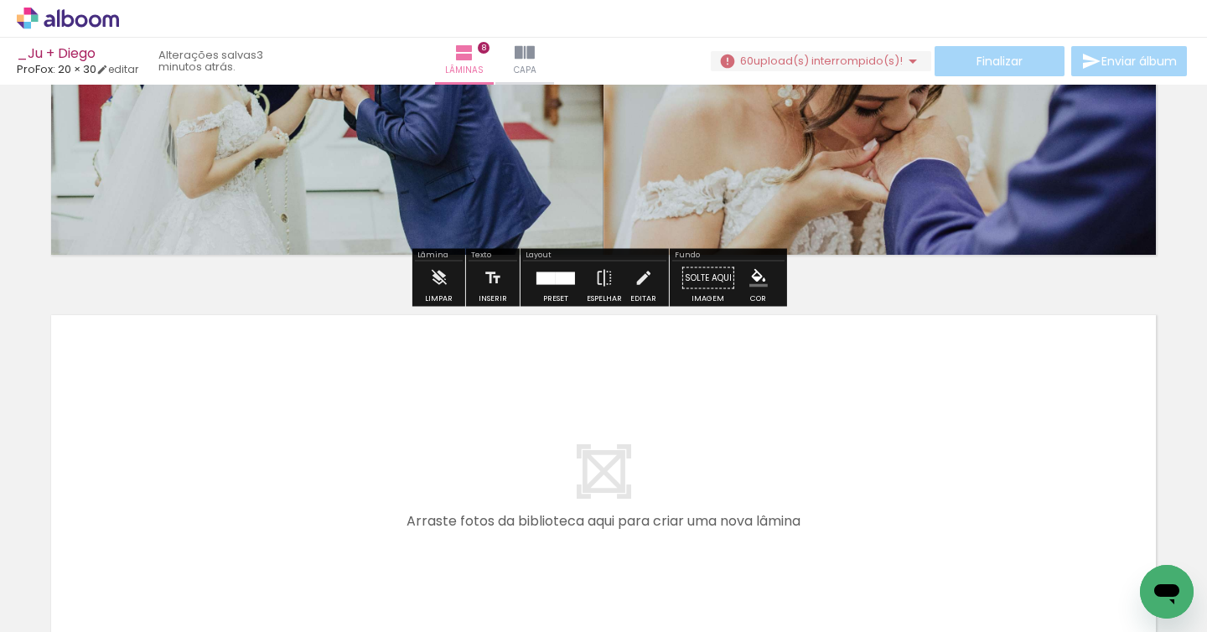
scroll to position [3356, 0]
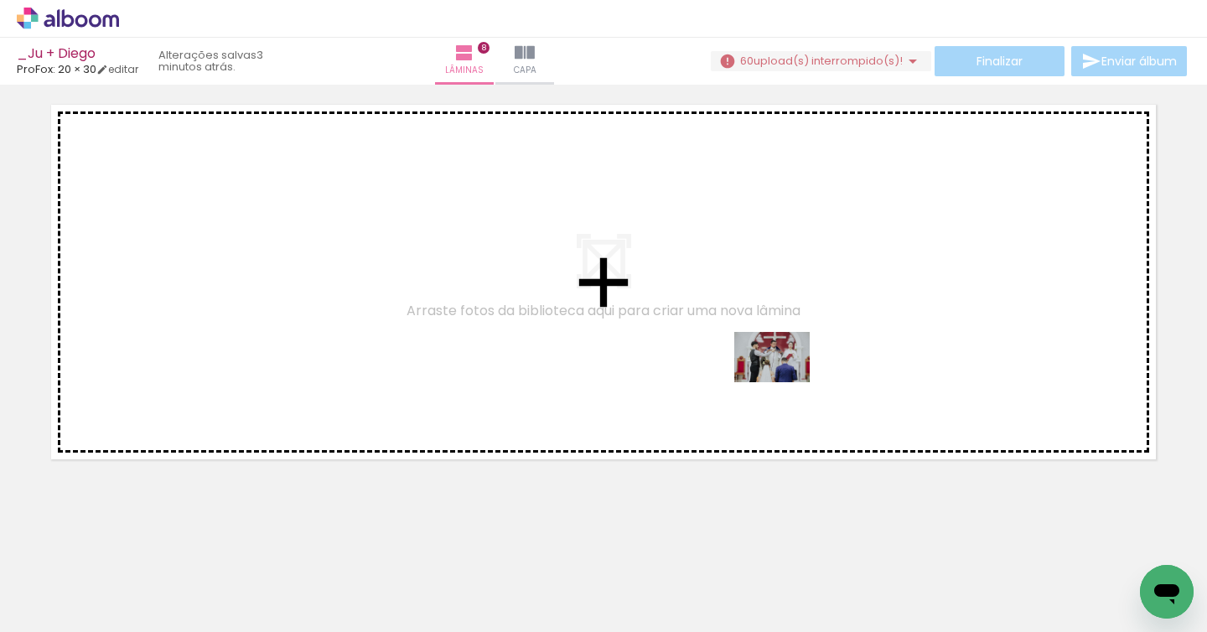
drag, startPoint x: 1017, startPoint y: 574, endPoint x: 784, endPoint y: 382, distance: 301.8
click at [784, 382] on quentale-workspace at bounding box center [603, 316] width 1207 height 632
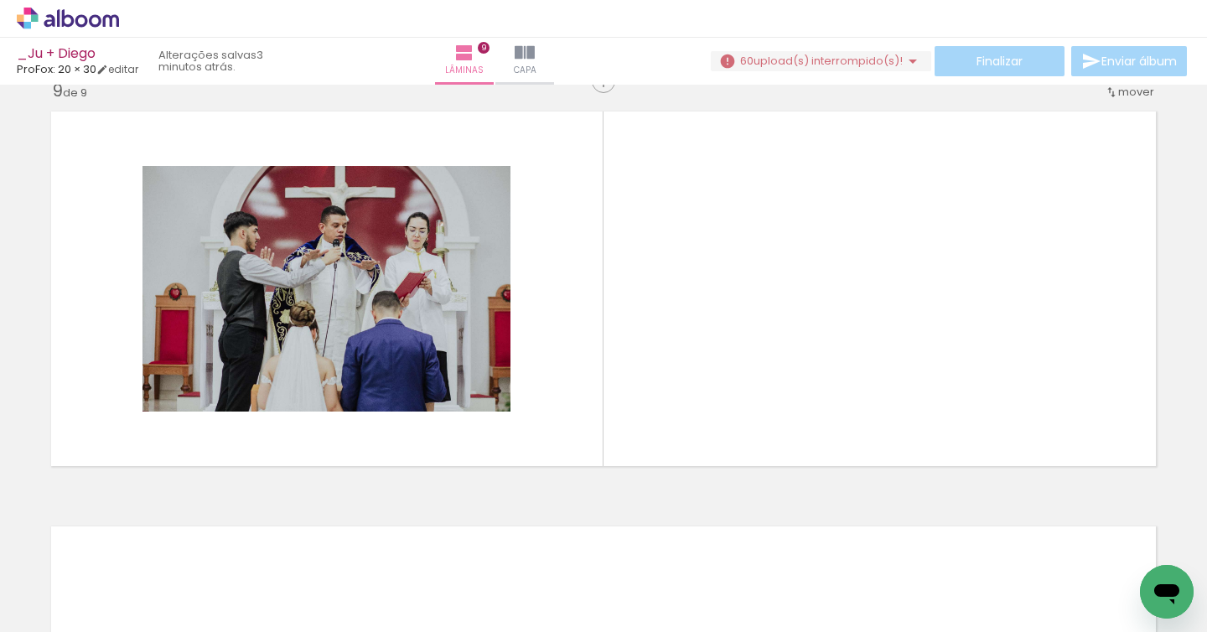
scroll to position [0, 2132]
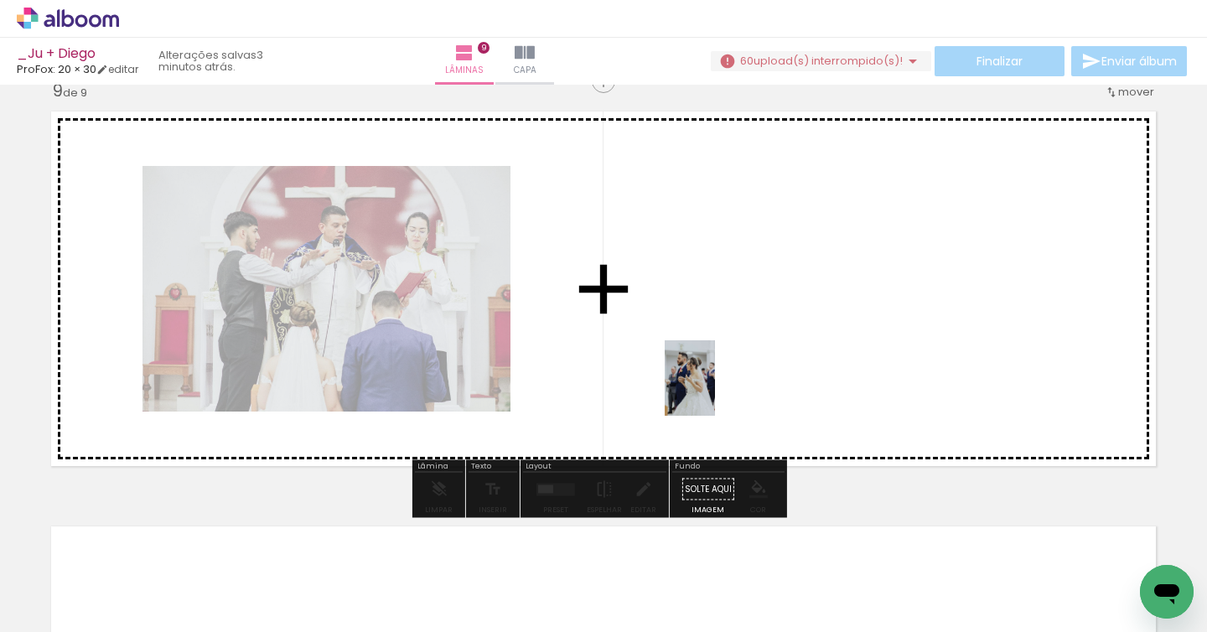
drag, startPoint x: 192, startPoint y: 589, endPoint x: 715, endPoint y: 390, distance: 559.3
click at [715, 390] on quentale-workspace at bounding box center [603, 316] width 1207 height 632
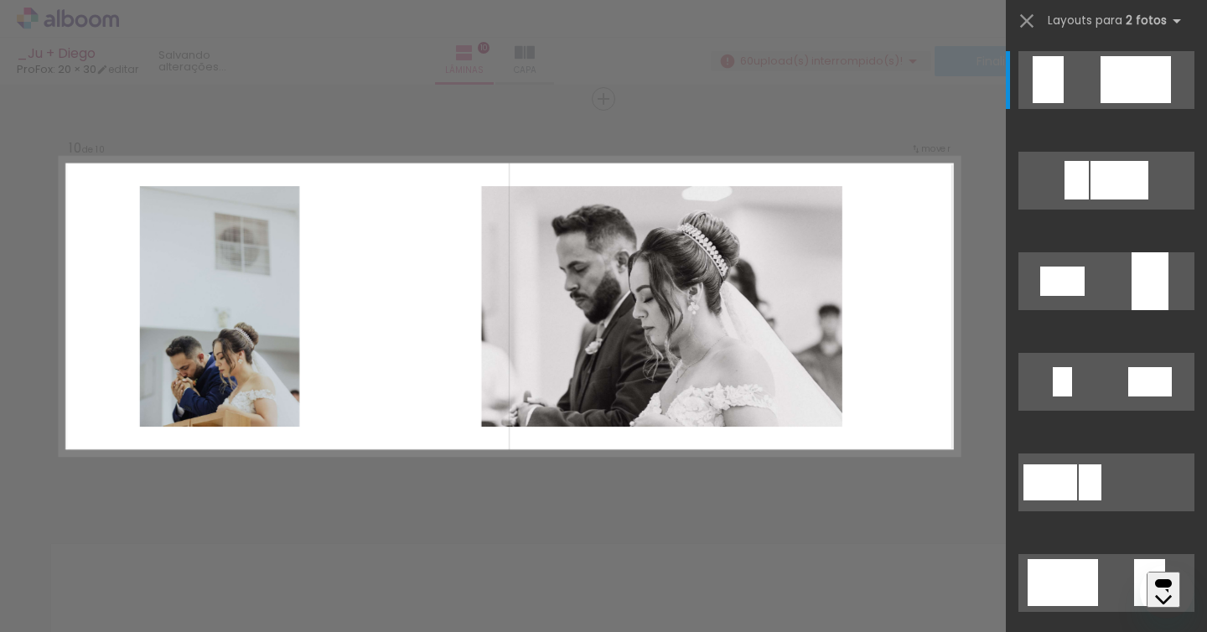
scroll to position [0, 2132]
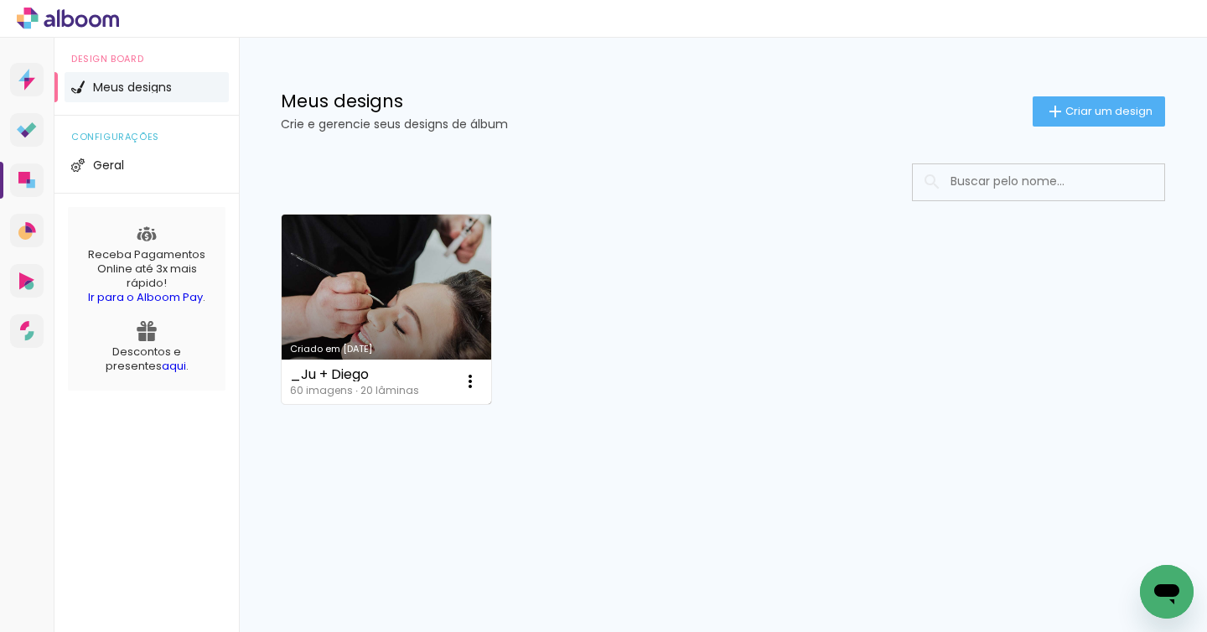
click at [428, 227] on link "Criado em [DATE]" at bounding box center [386, 308] width 209 height 189
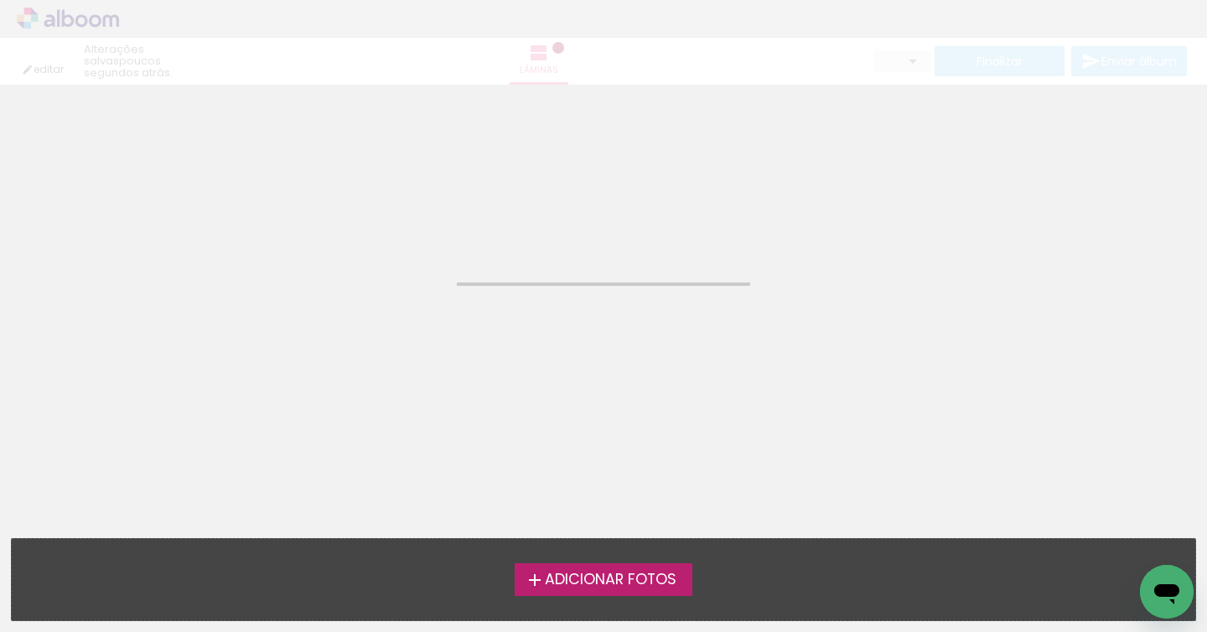
click at [428, 227] on neon-animatable "Confirmar Cancelar" at bounding box center [603, 170] width 1207 height 170
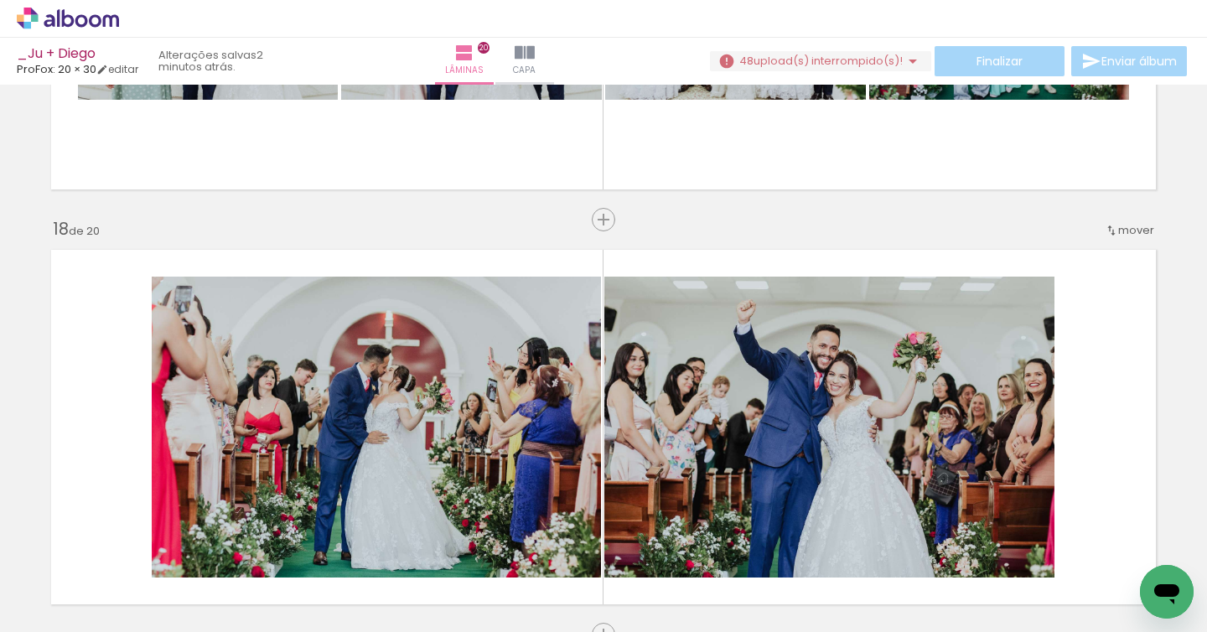
scroll to position [6970, 0]
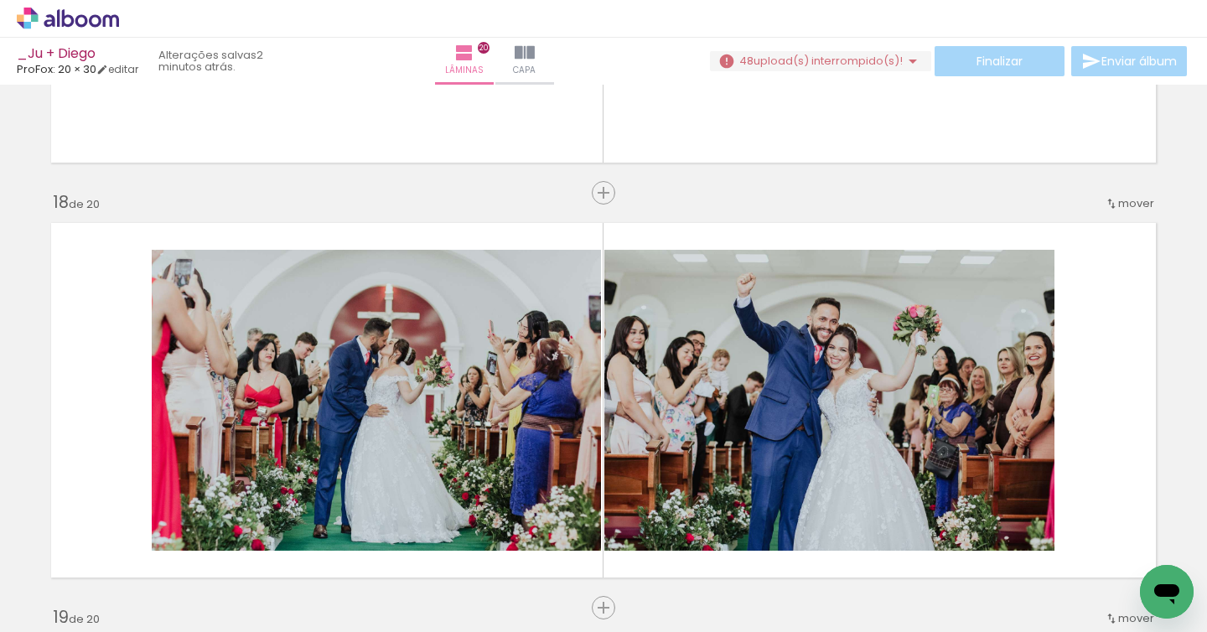
click at [0, 0] on span "Adicionar Fotos" at bounding box center [0, 0] width 0 height 0
click at [0, 0] on input "file" at bounding box center [0, 0] width 0 height 0
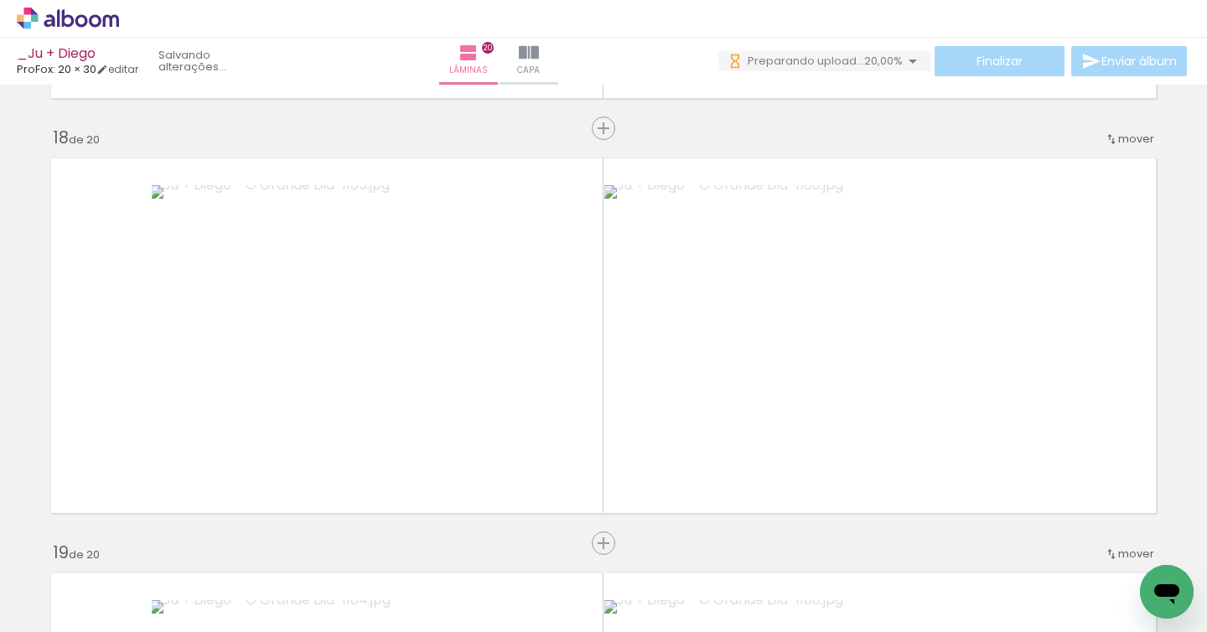
scroll to position [0, 0]
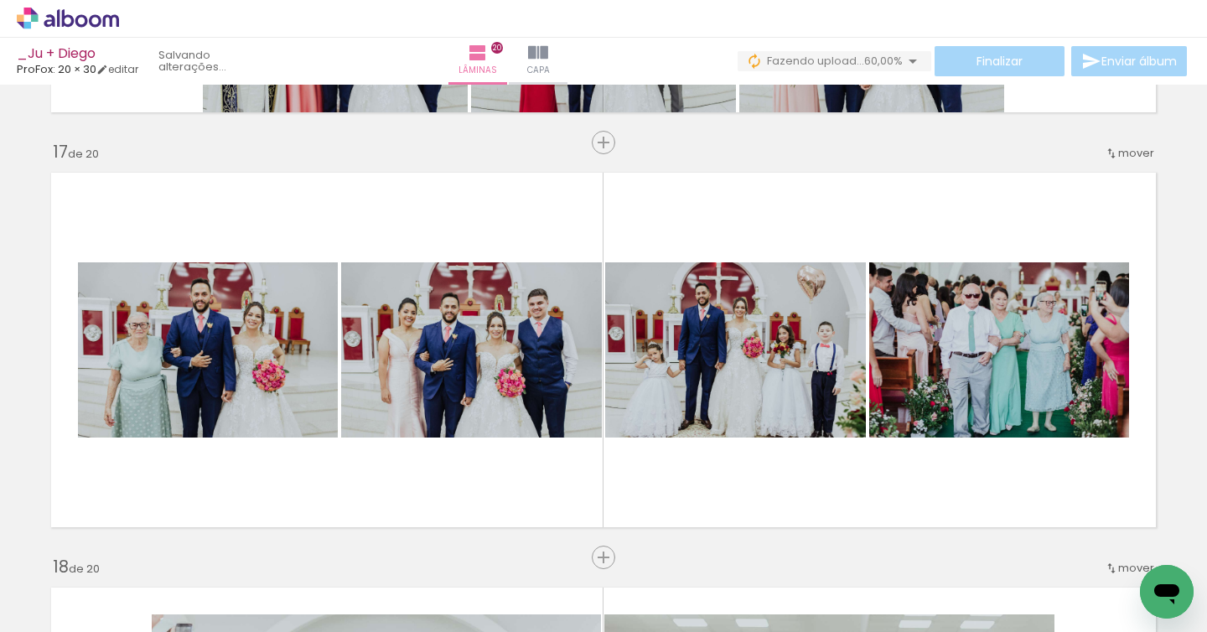
scroll to position [6567, 0]
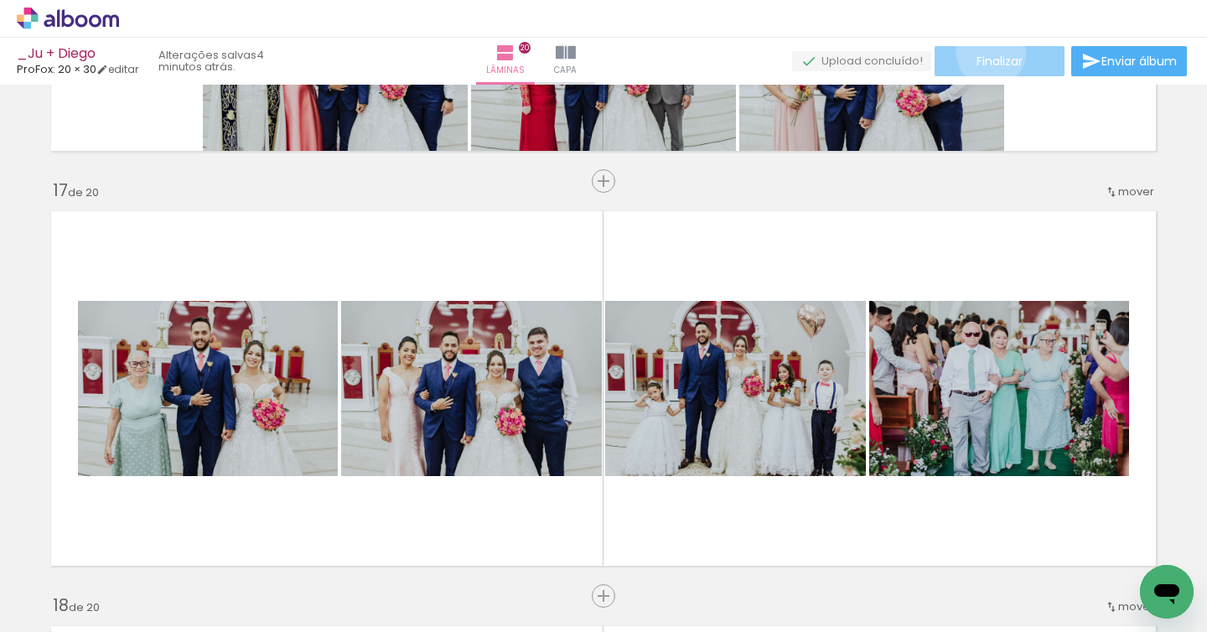
click at [985, 52] on paper-button "Finalizar" at bounding box center [999, 61] width 130 height 30
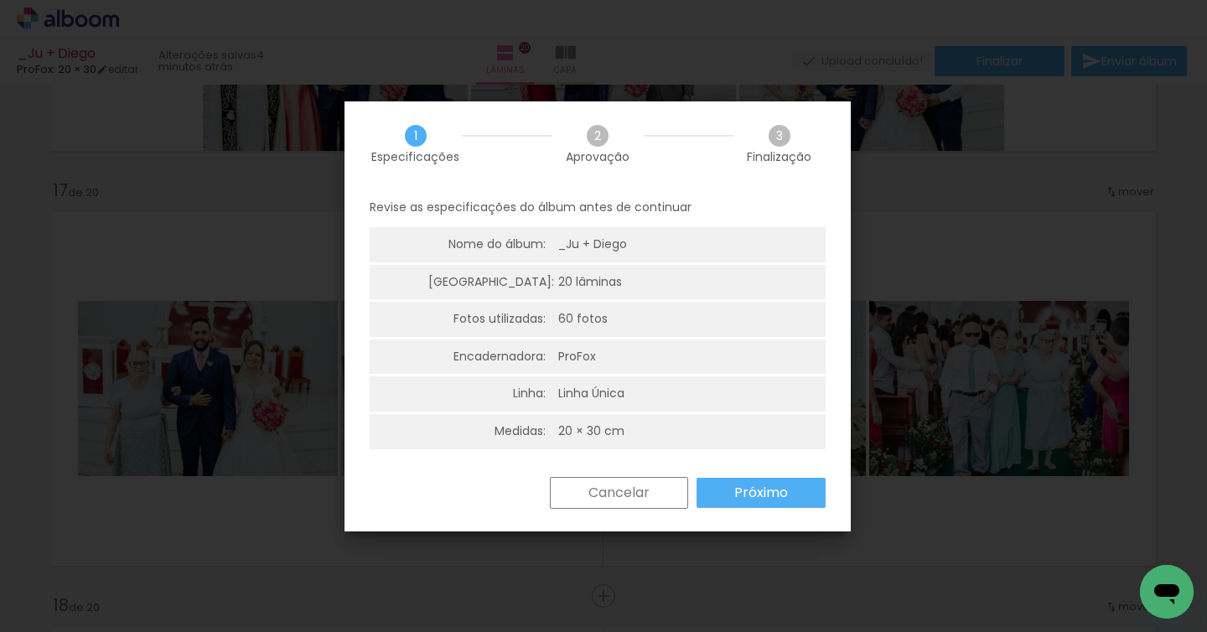
scroll to position [4, 0]
click at [0, 0] on slot "Próximo" at bounding box center [0, 0] width 0 height 0
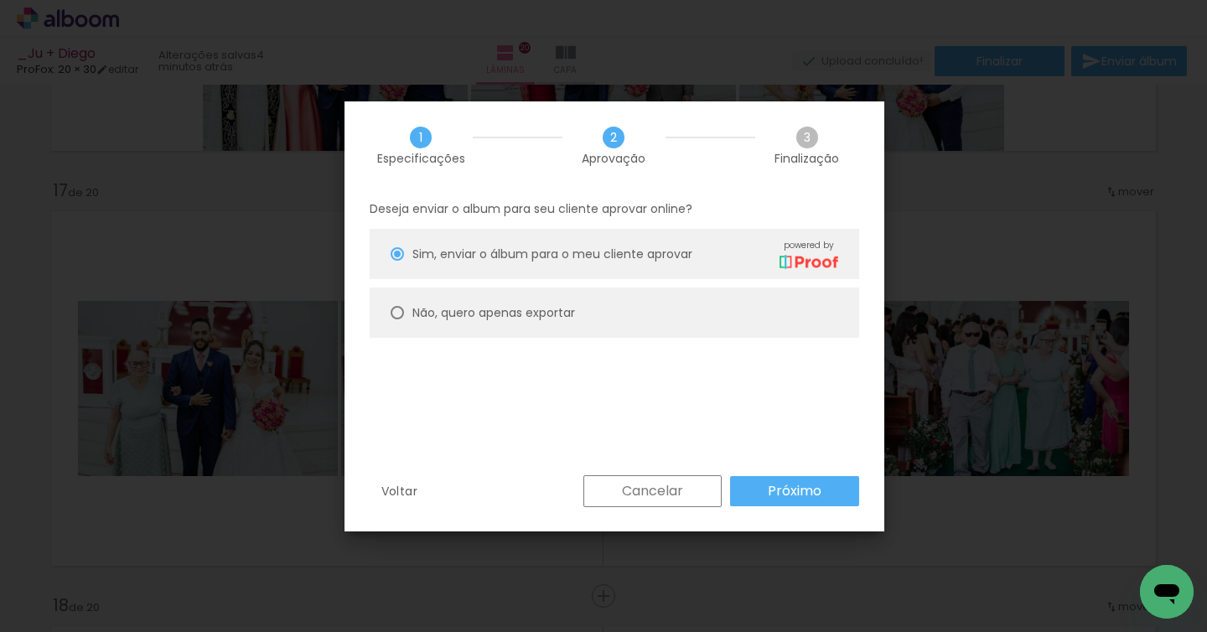
click at [0, 0] on slot "Não, quero apenas exportar" at bounding box center [0, 0] width 0 height 0
type paper-radio-button "on"
click at [0, 0] on slot "Próximo" at bounding box center [0, 0] width 0 height 0
type input "Alta, 300 DPI"
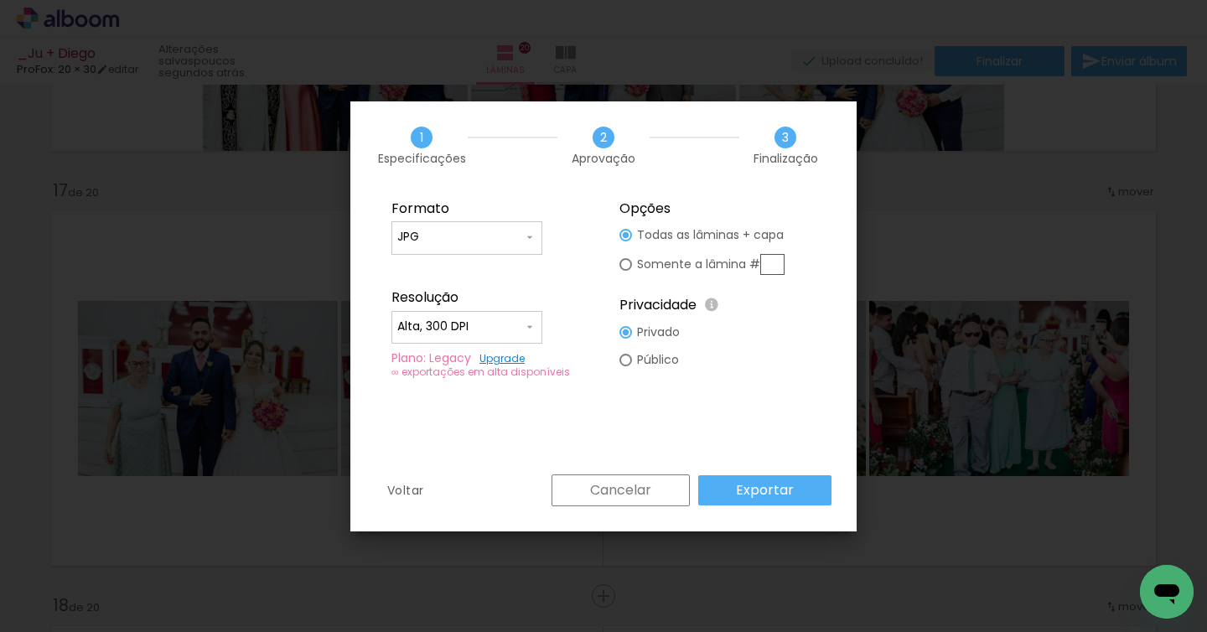
click at [525, 230] on iron-icon at bounding box center [529, 236] width 13 height 13
click at [508, 261] on paper-item "PDF" at bounding box center [466, 268] width 151 height 34
type input "PDF"
click at [0, 0] on slot "Exportar" at bounding box center [0, 0] width 0 height 0
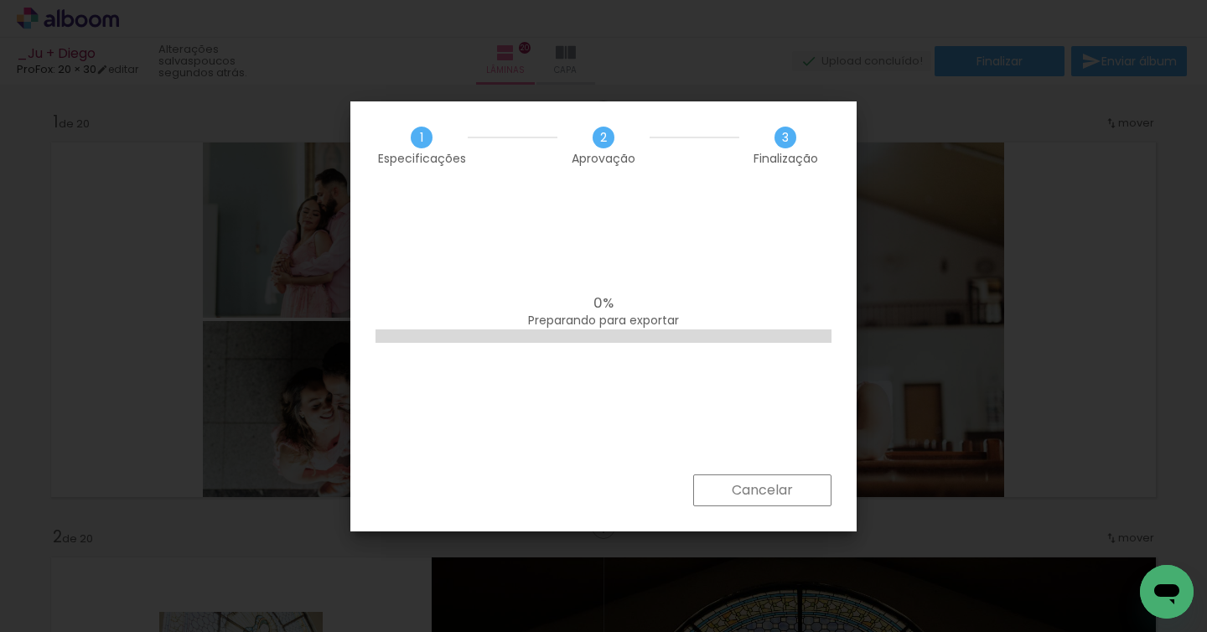
scroll to position [6567, 0]
